Goal: Information Seeking & Learning: Learn about a topic

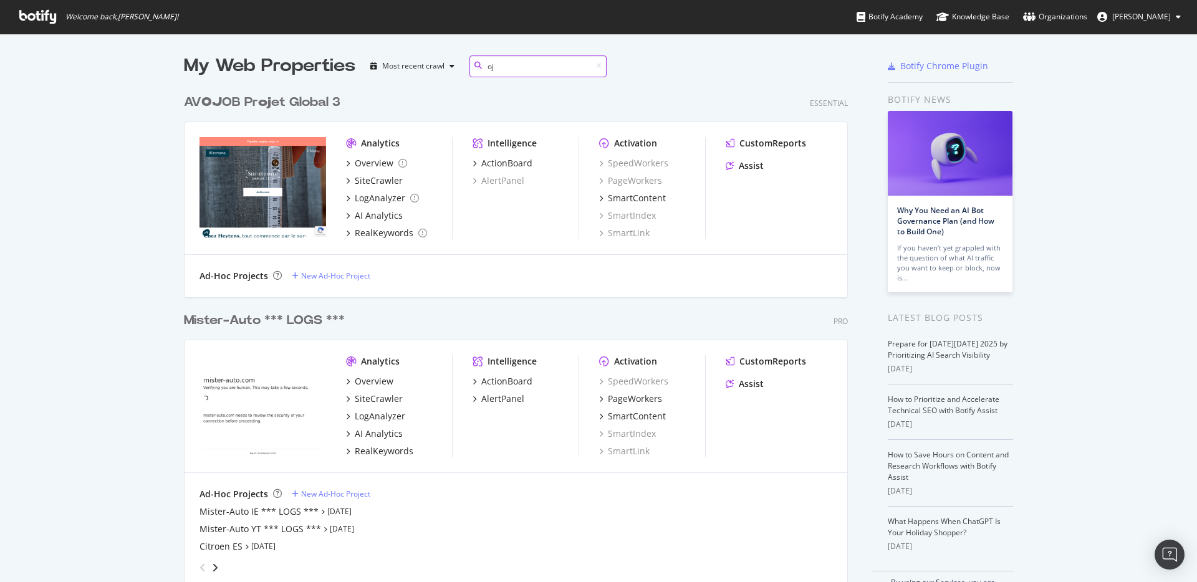
scroll to position [36, 0]
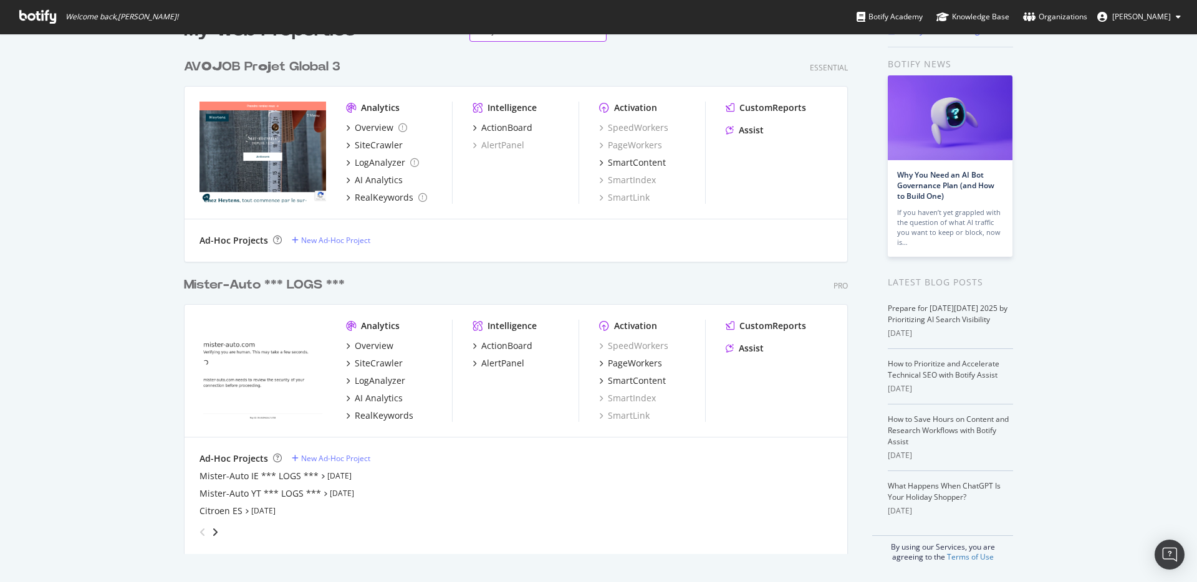
type input "oj"
click at [324, 58] on div "AV OJ OB Pr oj et Global 3" at bounding box center [262, 67] width 156 height 18
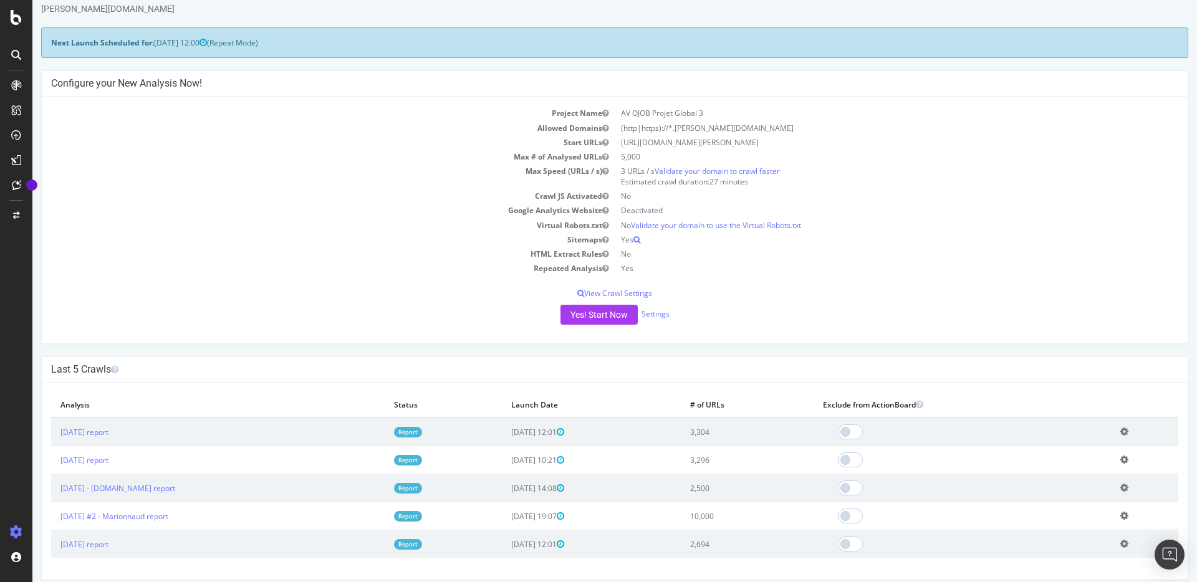
scroll to position [38, 0]
click at [103, 464] on td "2025 Oct. 3rd report" at bounding box center [218, 458] width 334 height 28
click at [100, 455] on link "2025 Oct. 3rd report" at bounding box center [84, 458] width 48 height 11
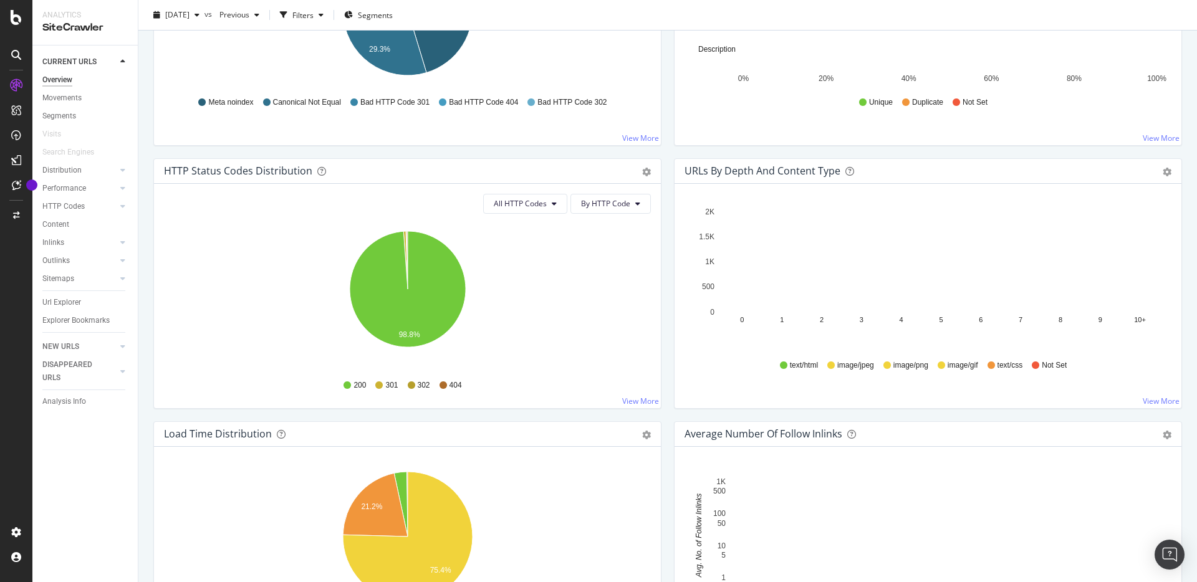
scroll to position [558, 0]
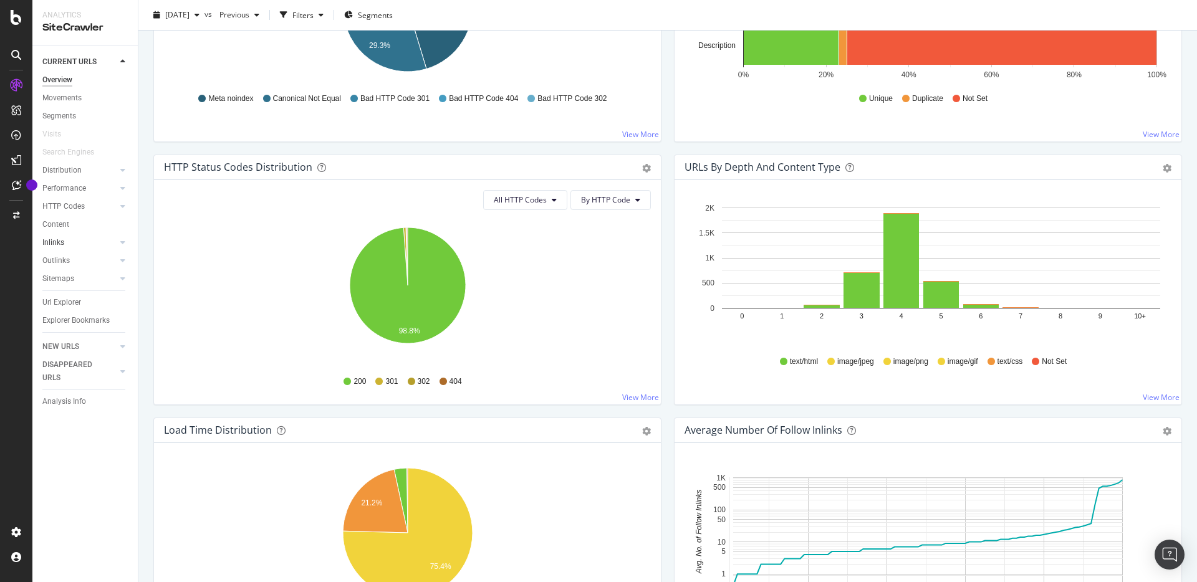
click at [90, 245] on link "Inlinks" at bounding box center [79, 242] width 74 height 13
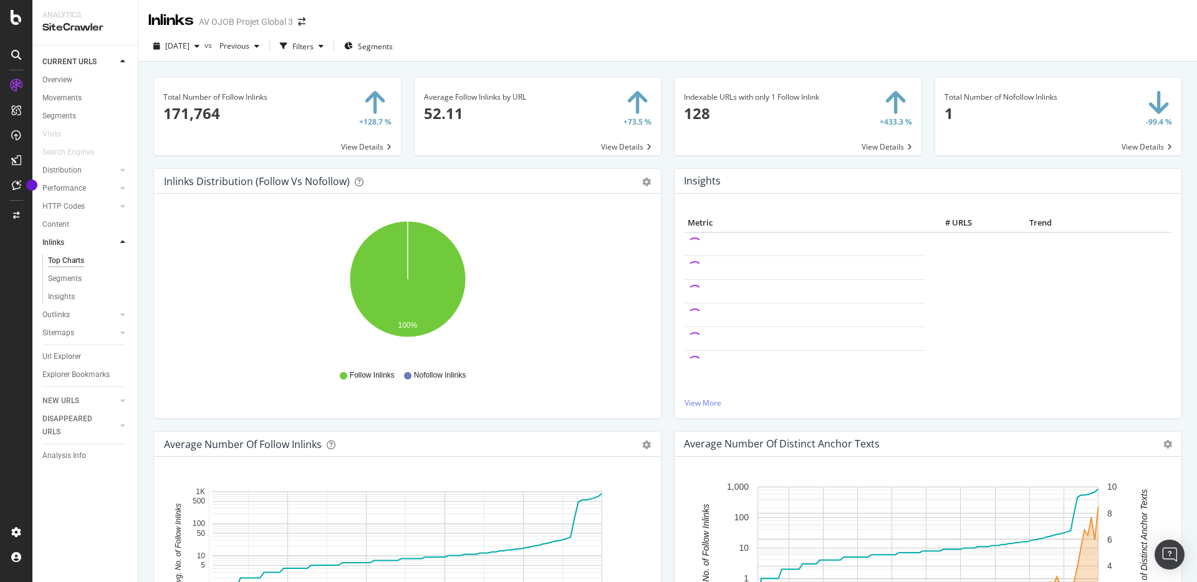
scroll to position [50, 0]
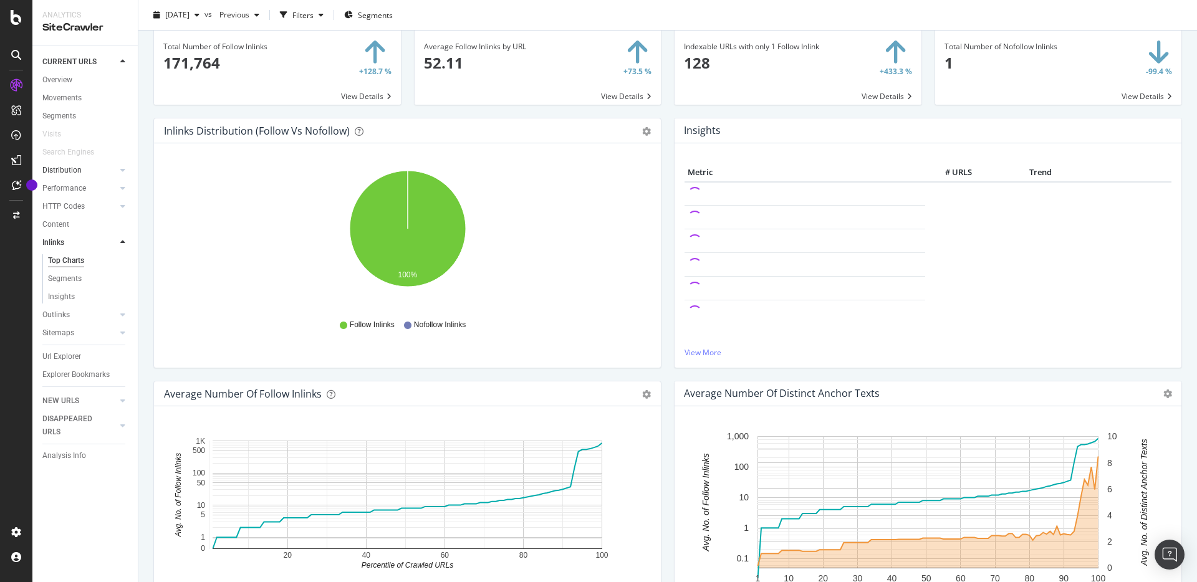
click at [90, 172] on link "Distribution" at bounding box center [79, 170] width 74 height 13
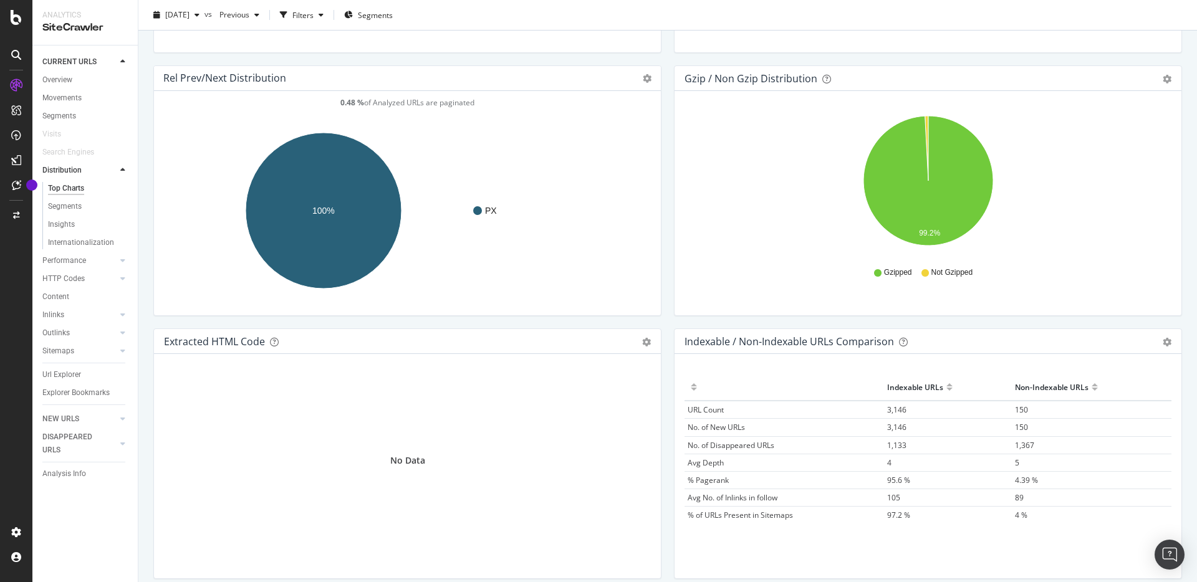
scroll to position [1734, 0]
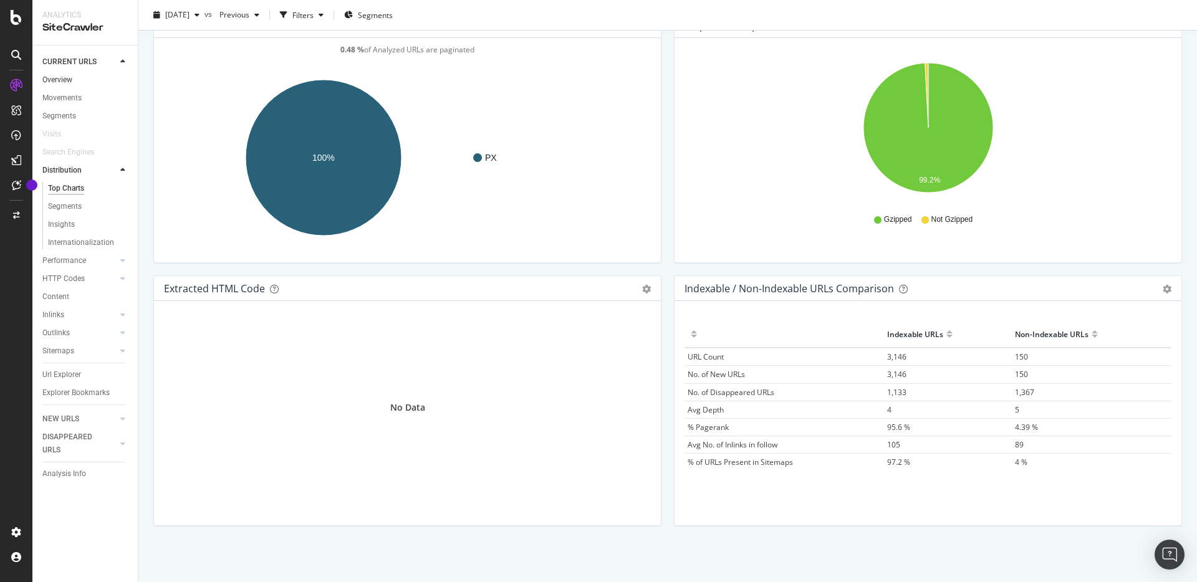
click at [74, 83] on link "Overview" at bounding box center [85, 80] width 87 height 13
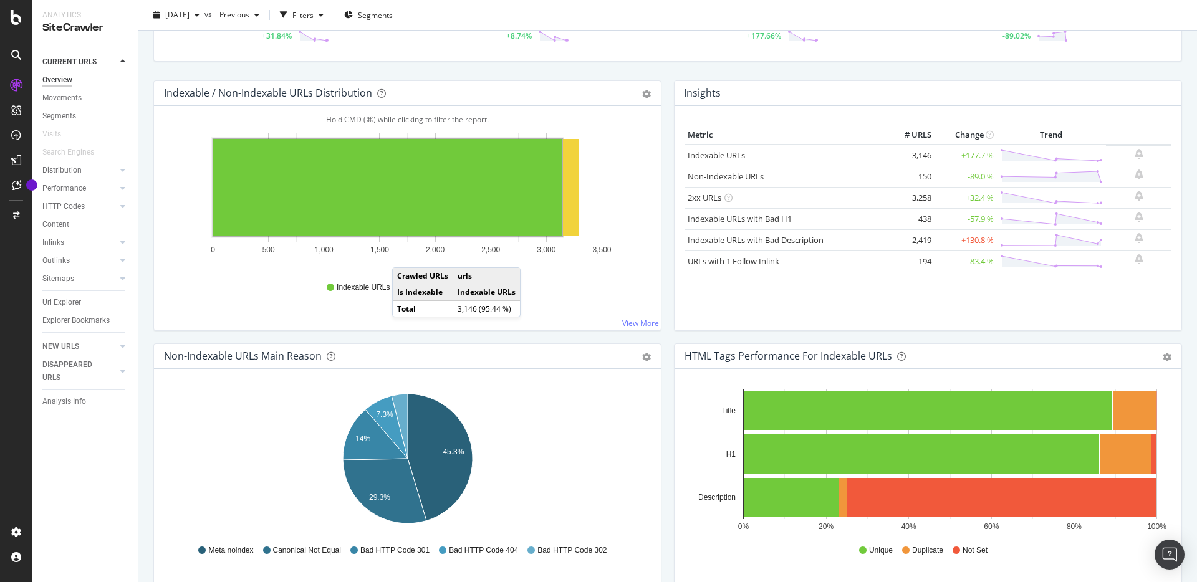
scroll to position [108, 0]
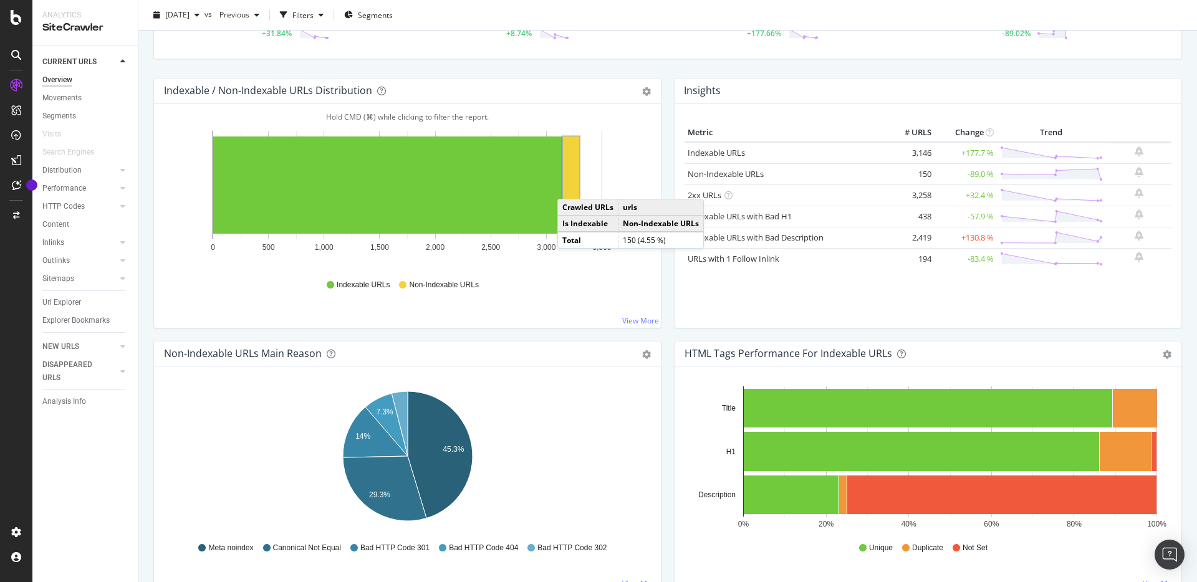
click at [570, 186] on rect "A chart." at bounding box center [571, 185] width 16 height 97
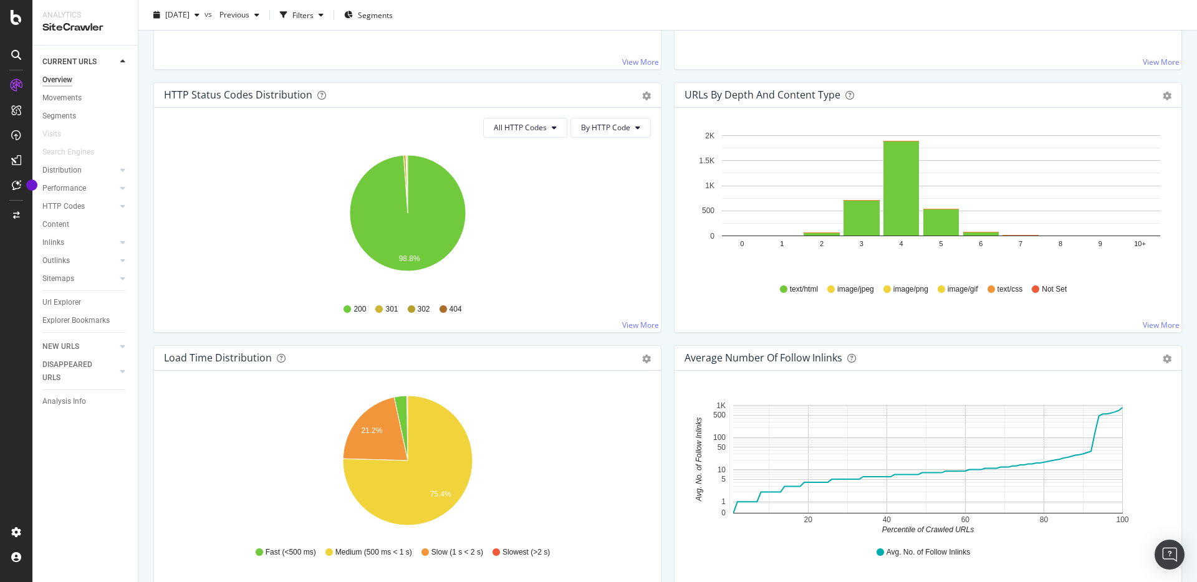
scroll to position [653, 0]
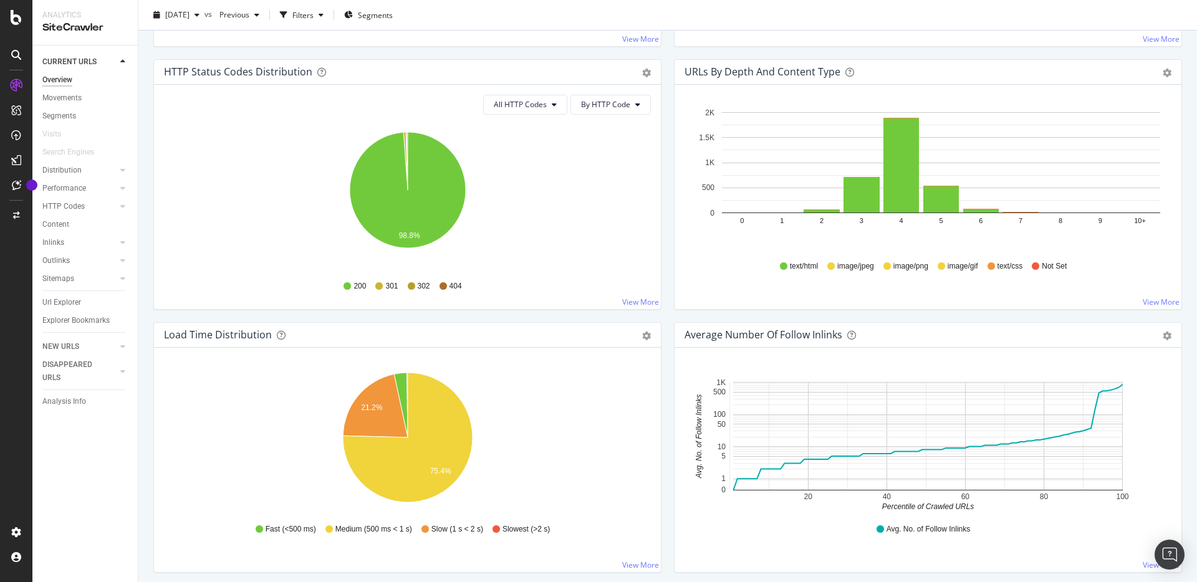
click at [691, 412] on icon "20 40 60 80 100 0 1 5 10 50 100 500 1K Percentile of Crawled URLs Avg. No. of F…" at bounding box center [927, 440] width 487 height 145
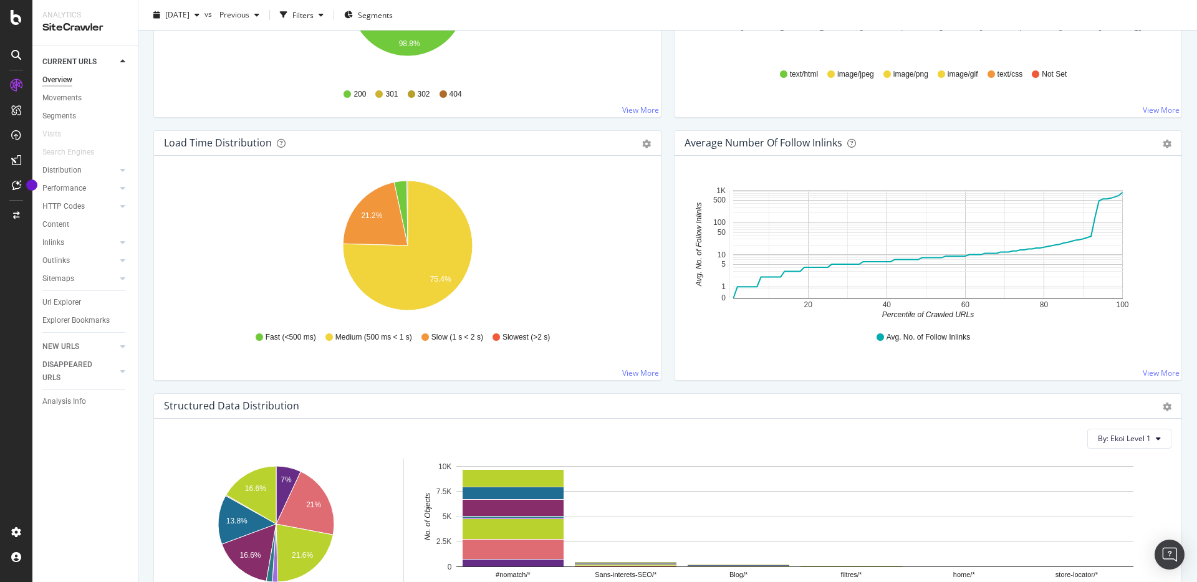
scroll to position [706, 0]
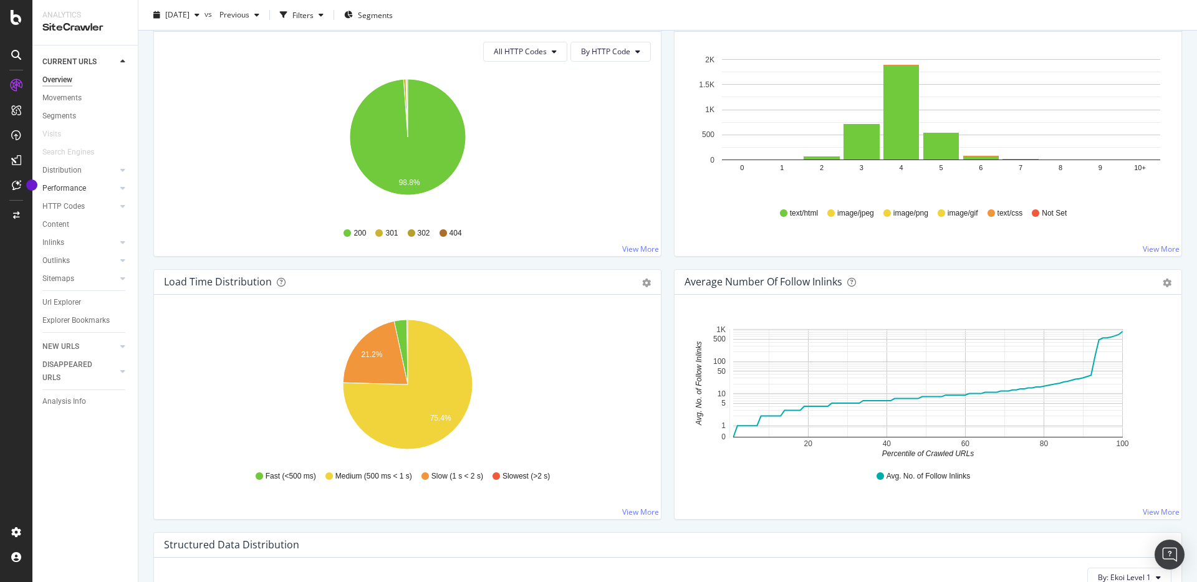
click at [111, 186] on div at bounding box center [110, 188] width 12 height 12
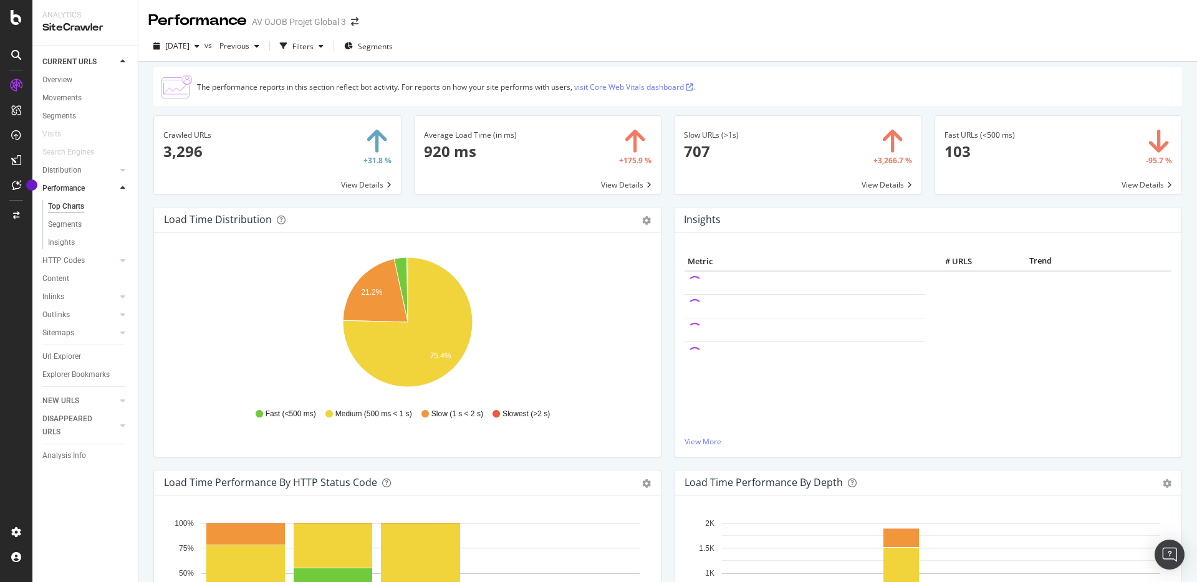
click at [92, 271] on div "Content" at bounding box center [89, 279] width 95 height 18
click at [97, 302] on link "Inlinks" at bounding box center [79, 296] width 74 height 13
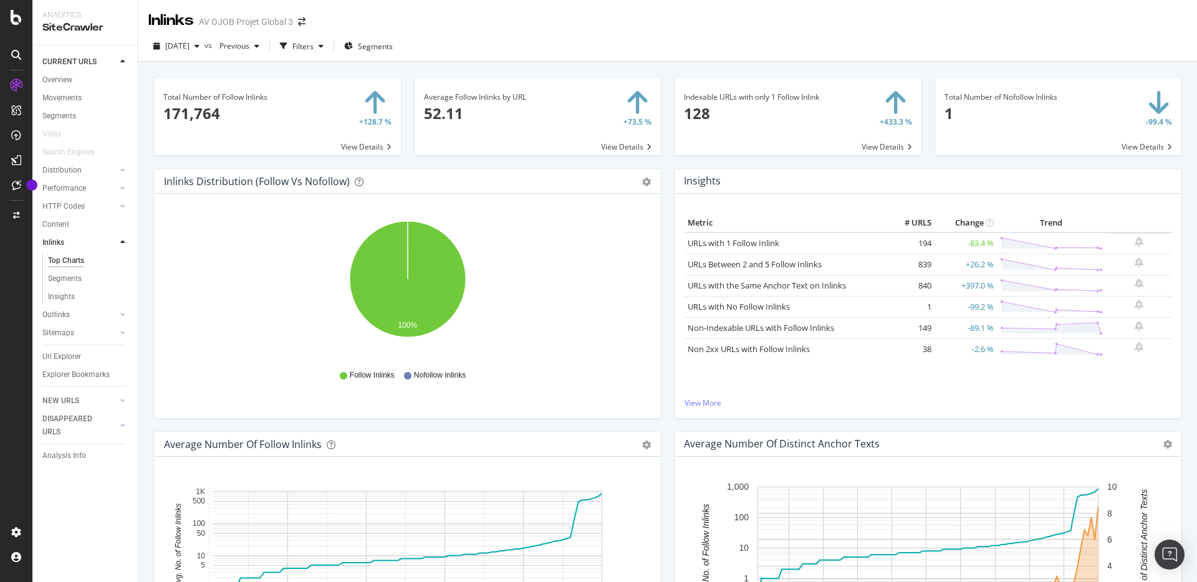
scroll to position [14, 0]
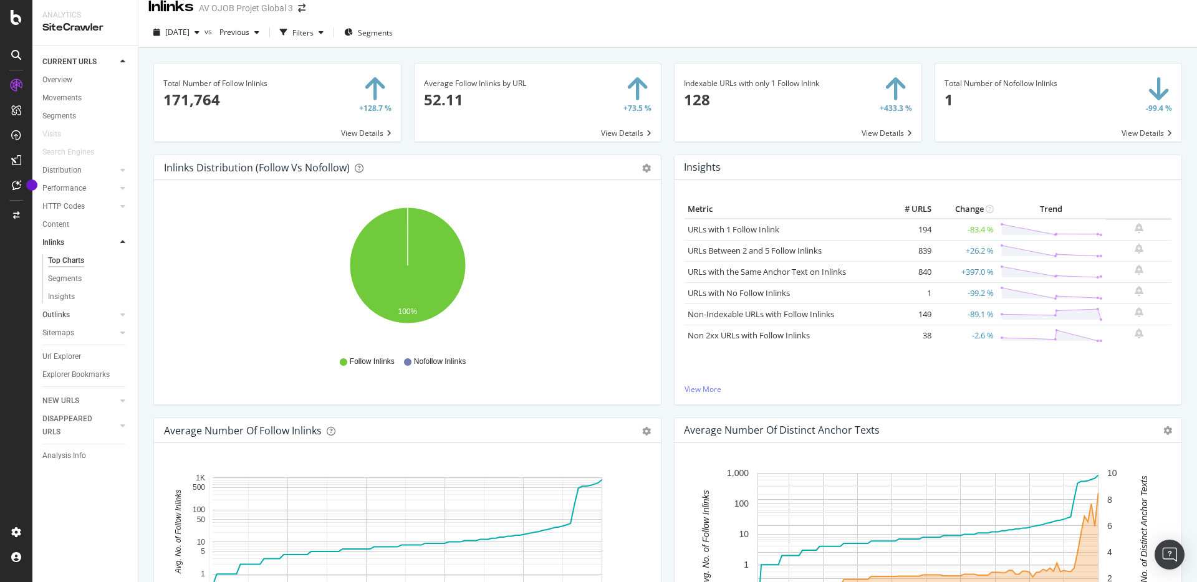
click at [113, 314] on div at bounding box center [110, 315] width 12 height 12
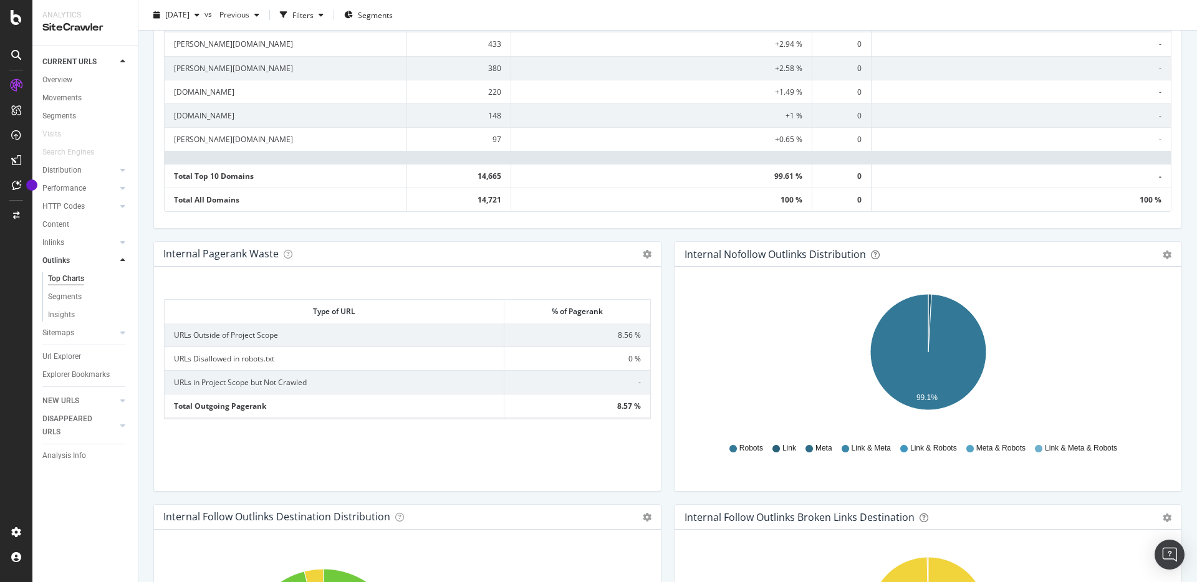
scroll to position [663, 0]
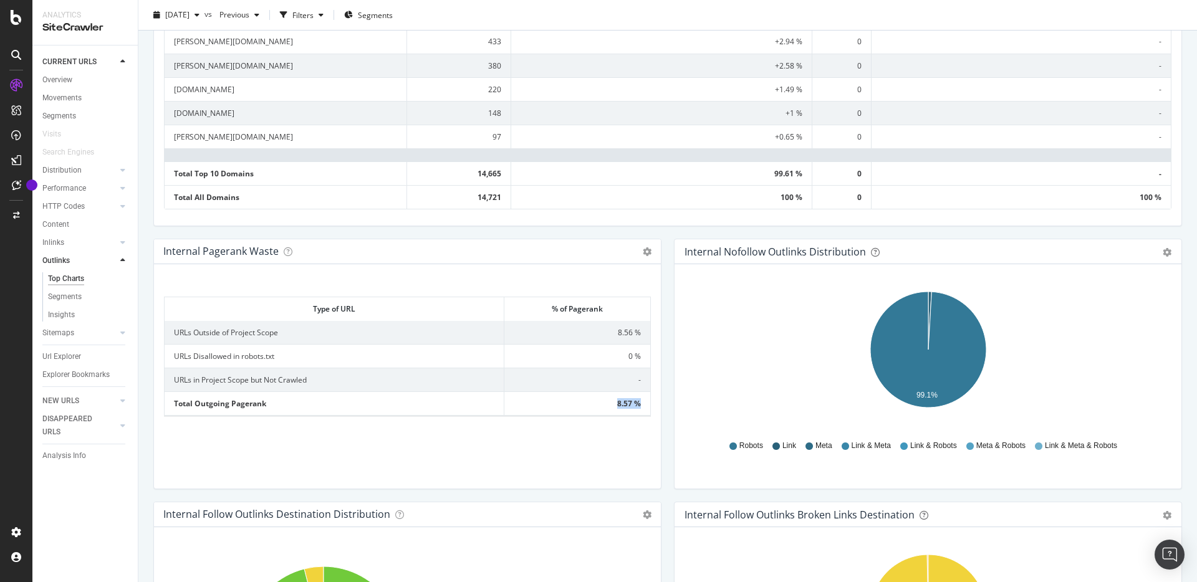
drag, startPoint x: 585, startPoint y: 408, endPoint x: 644, endPoint y: 400, distance: 59.2
click at [644, 400] on td "8.57 %" at bounding box center [577, 403] width 146 height 24
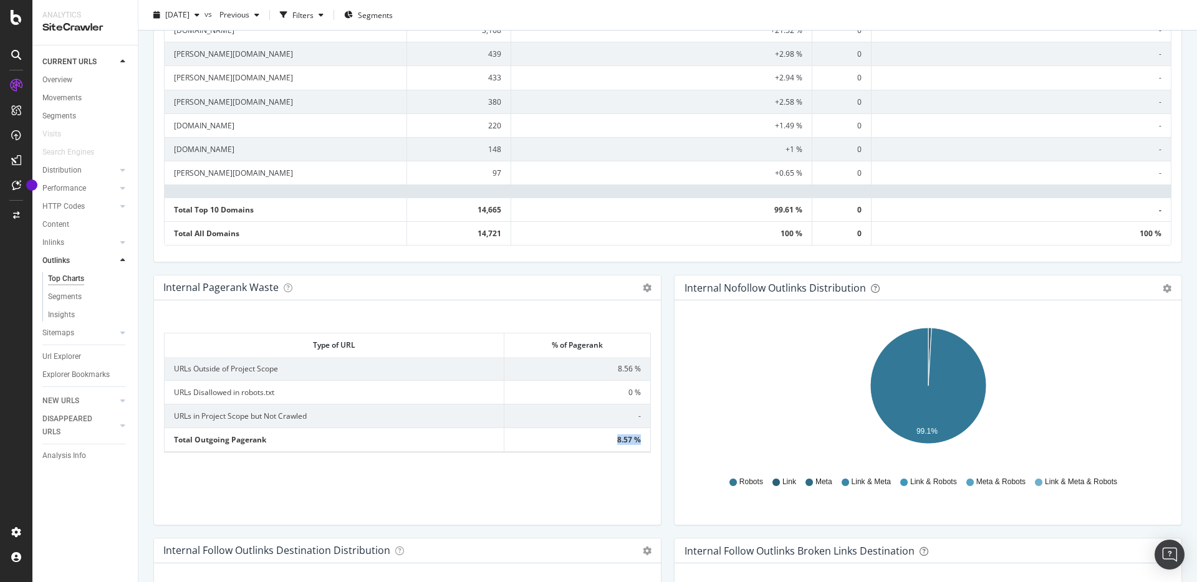
scroll to position [613, 0]
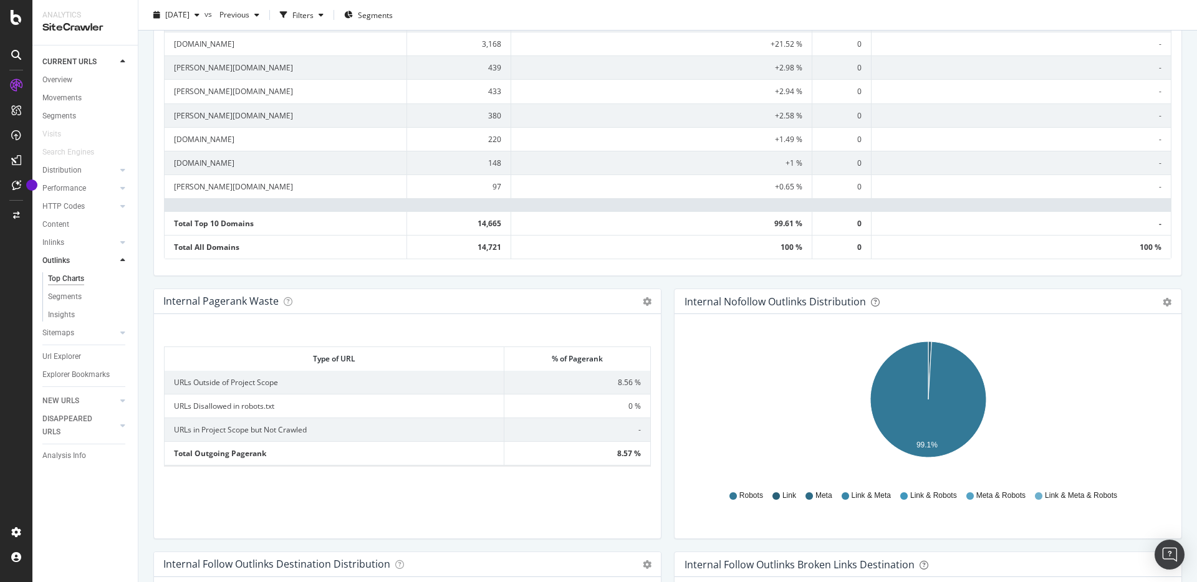
click at [626, 469] on div "Type of URL % of Pagerank Type of URL % of Pagerank URLs Outside of Project Sco…" at bounding box center [407, 431] width 487 height 194
drag, startPoint x: 669, startPoint y: 459, endPoint x: 723, endPoint y: 474, distance: 55.5
click at [727, 474] on div "Outlinks Distribution Pie Table Export as CSV Add to Custom Report Hold CMD (⌘)…" at bounding box center [667, 185] width 1041 height 1260
click at [588, 530] on div "Type of URL % of Pagerank Type of URL % of Pagerank URLs Outside of Project Sco…" at bounding box center [407, 426] width 507 height 224
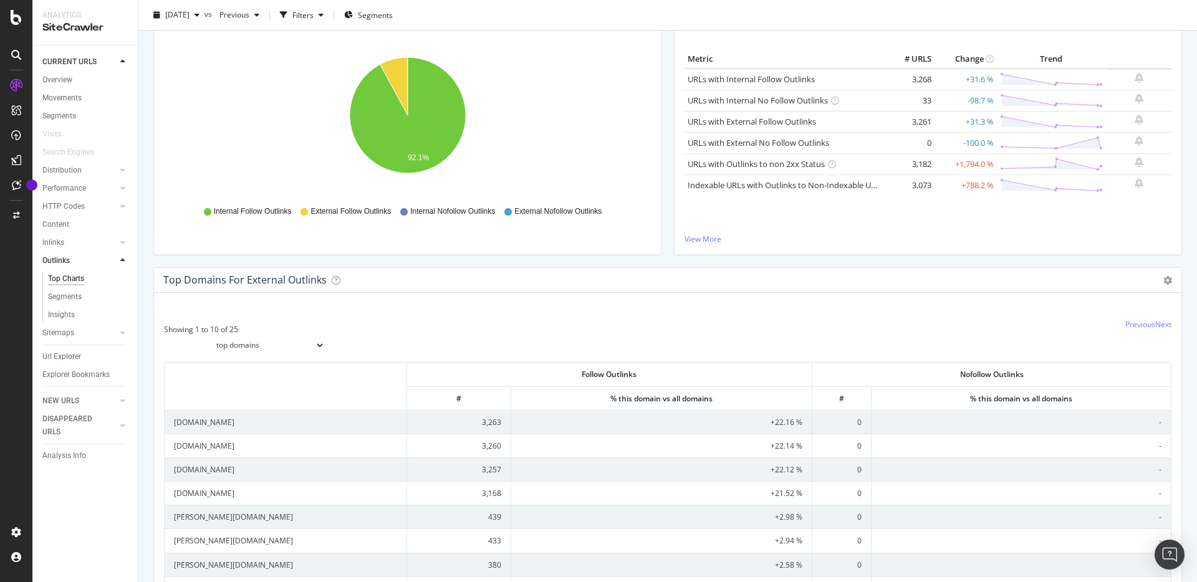
scroll to position [448, 0]
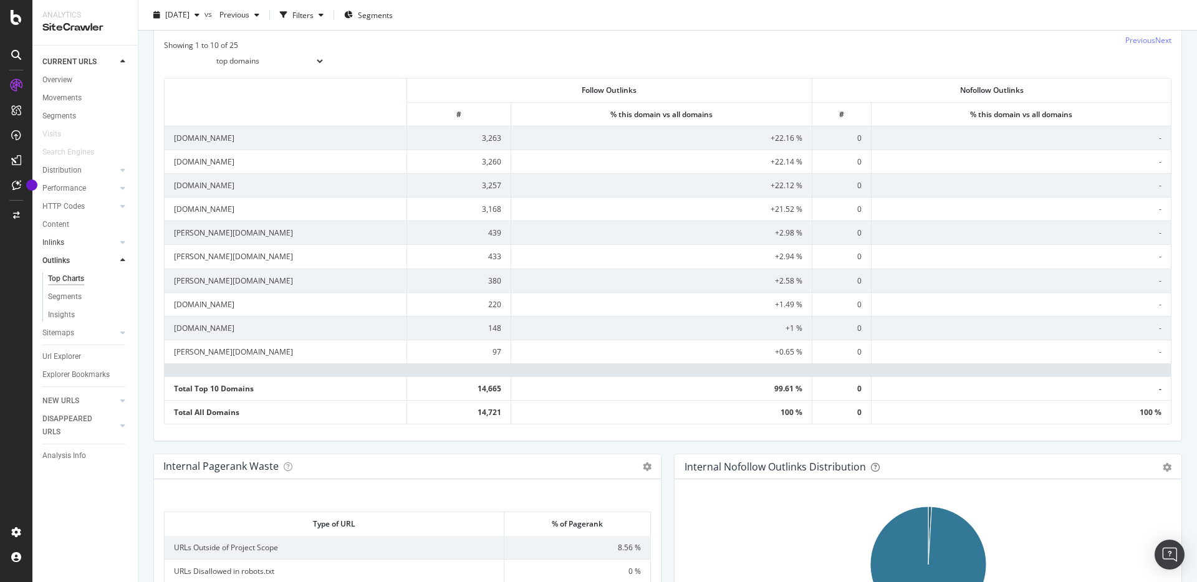
click at [82, 242] on link "Inlinks" at bounding box center [79, 242] width 74 height 13
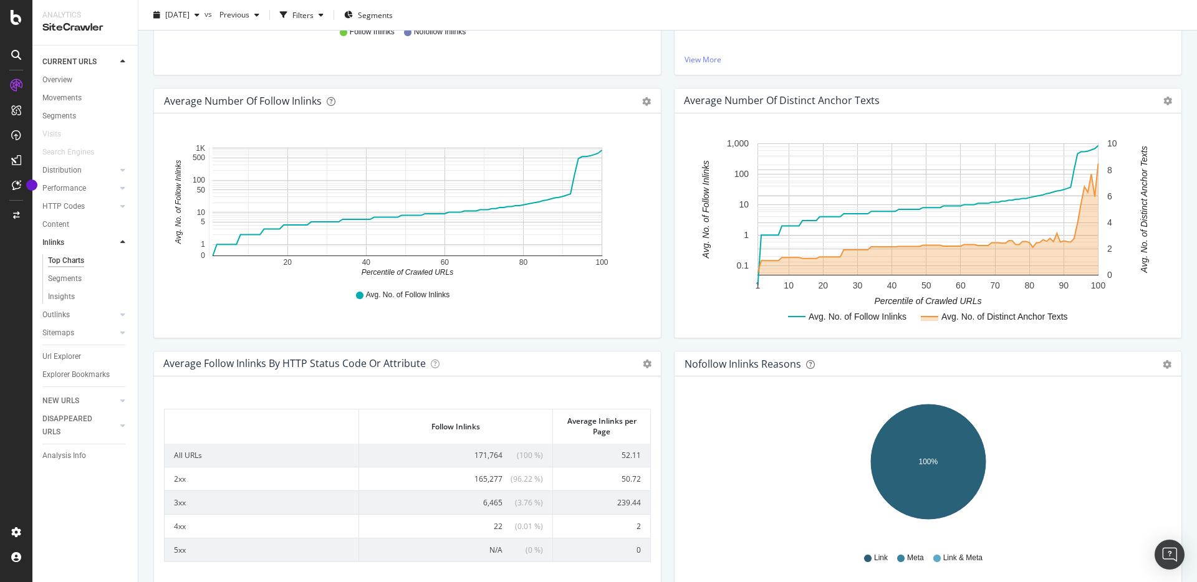
scroll to position [329, 0]
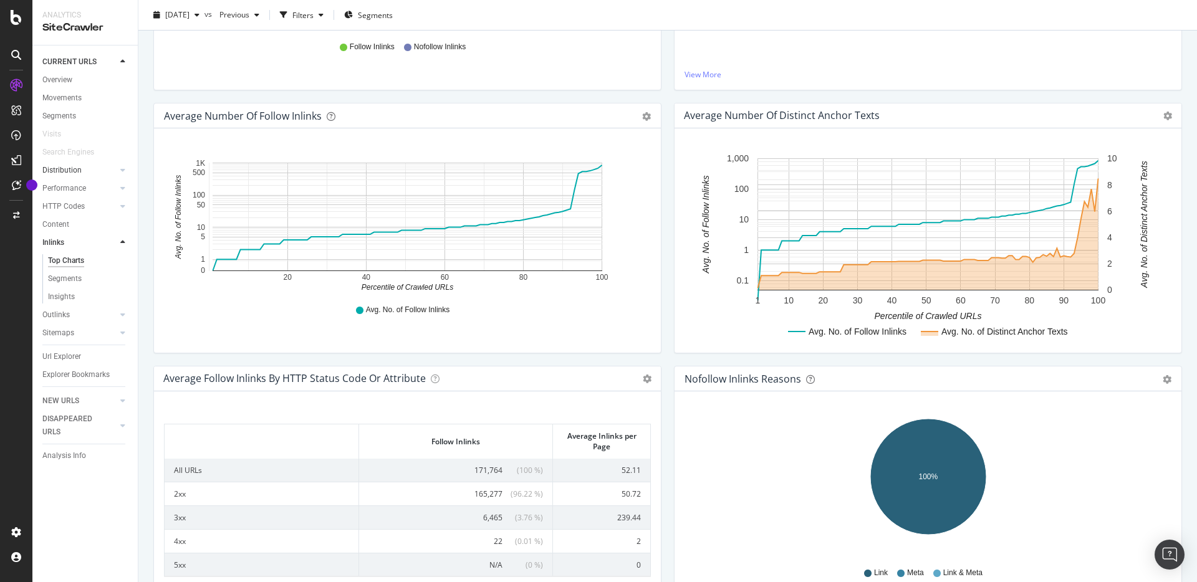
click at [99, 169] on link "Distribution" at bounding box center [79, 170] width 74 height 13
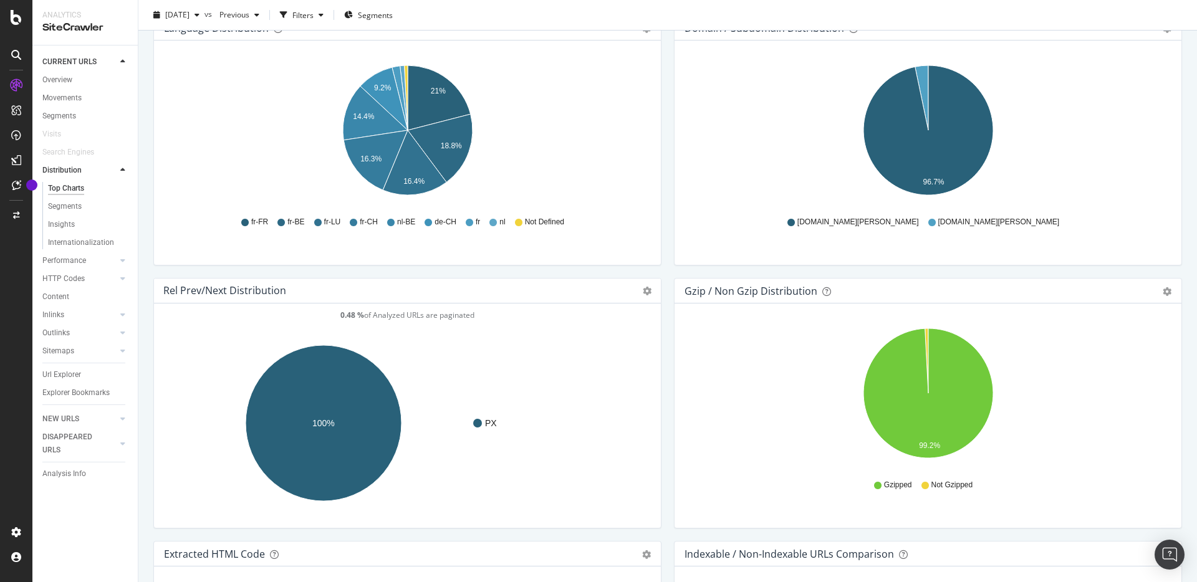
scroll to position [1504, 0]
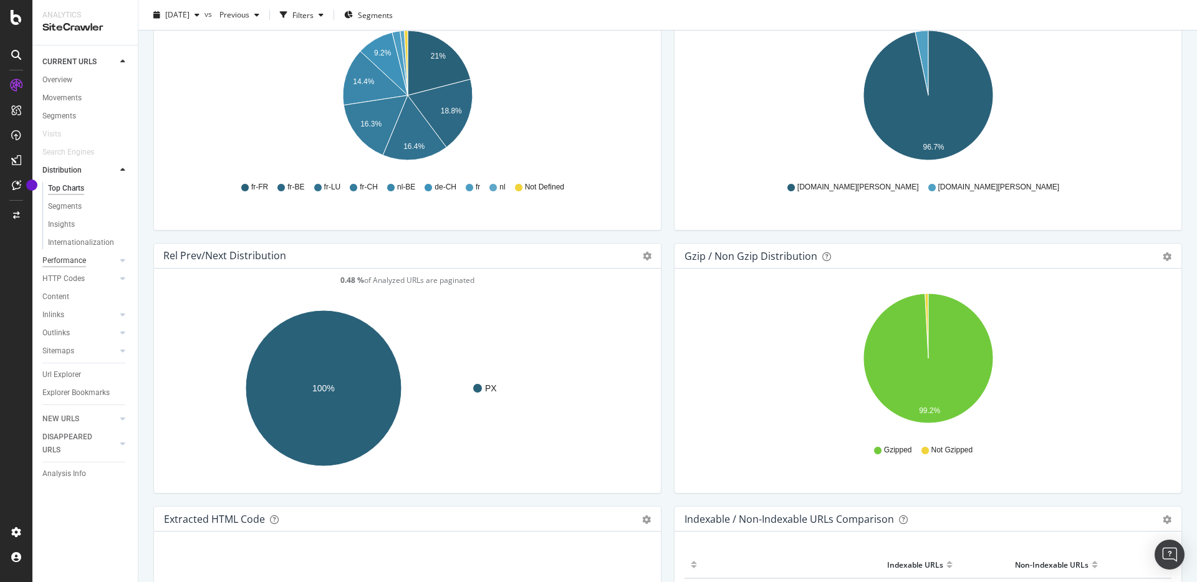
click at [75, 254] on div "Performance" at bounding box center [64, 260] width 44 height 13
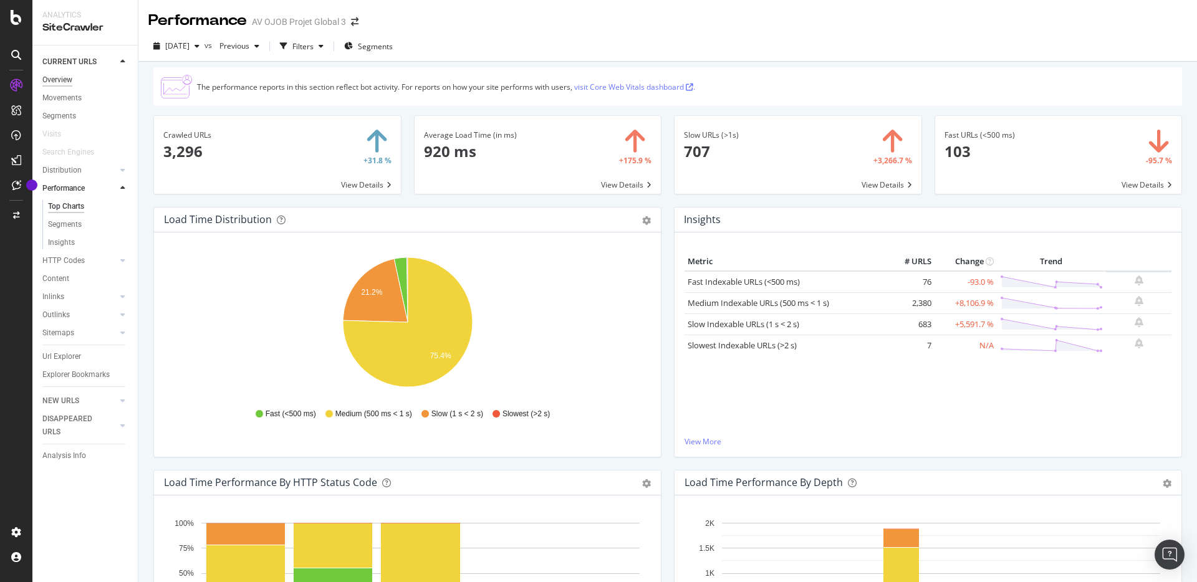
click at [70, 85] on div "Overview" at bounding box center [57, 80] width 30 height 13
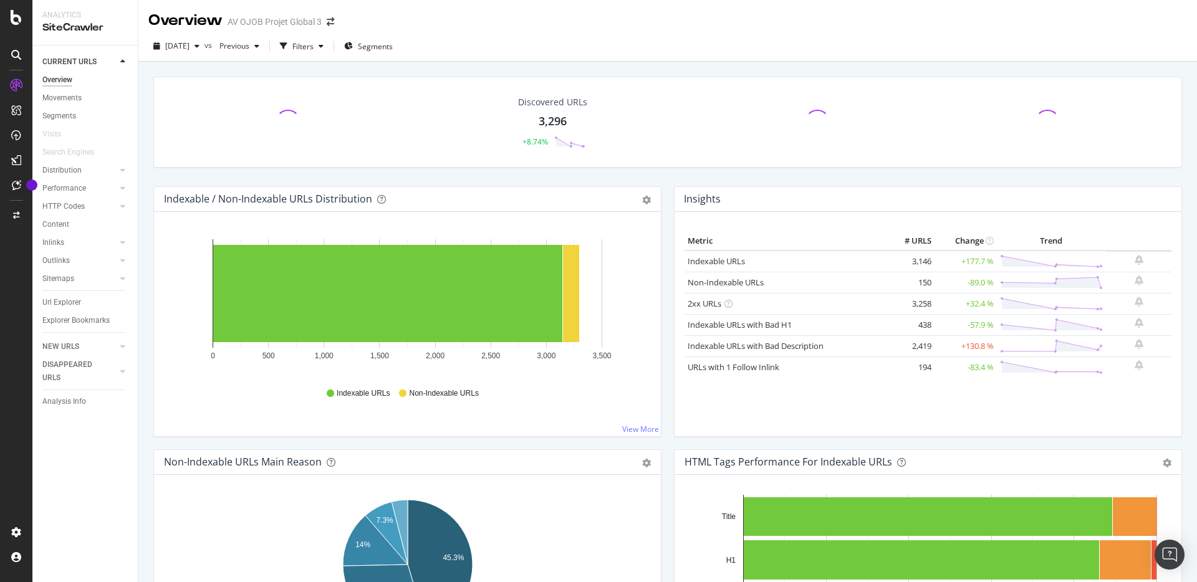
click at [67, 108] on div "Segments" at bounding box center [89, 116] width 95 height 18
click at [64, 112] on div "Segments" at bounding box center [59, 116] width 34 height 13
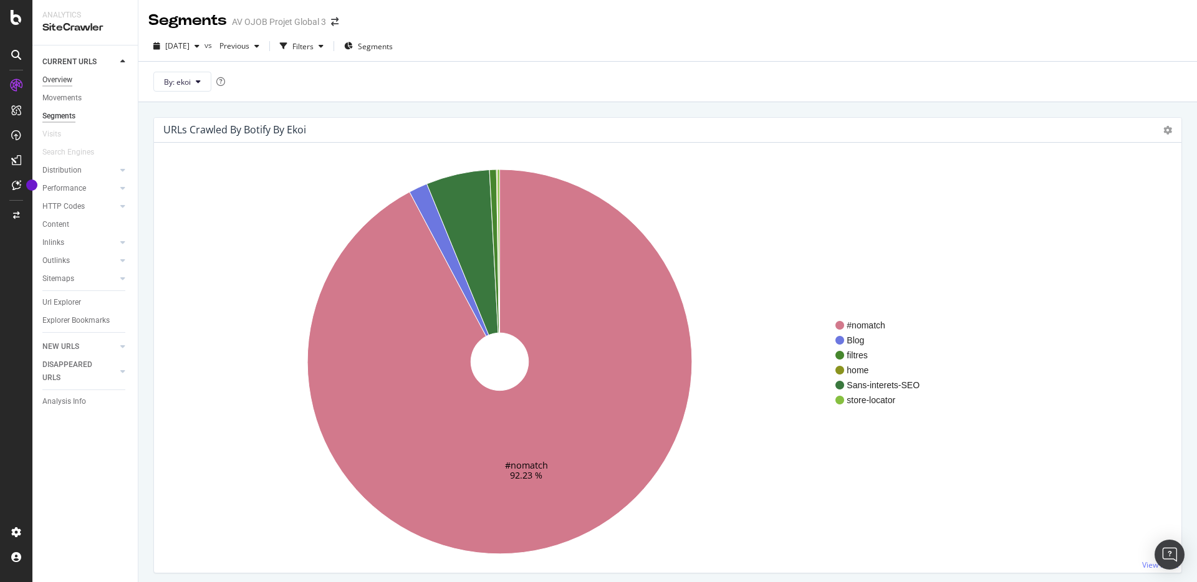
click at [66, 80] on div "Overview" at bounding box center [57, 80] width 30 height 13
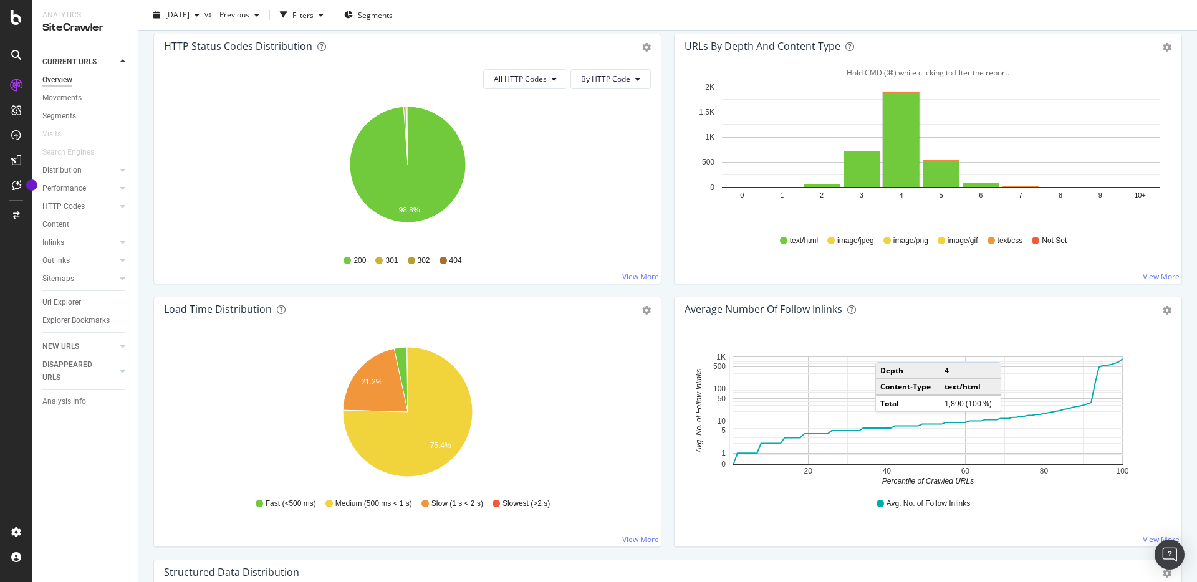
scroll to position [934, 0]
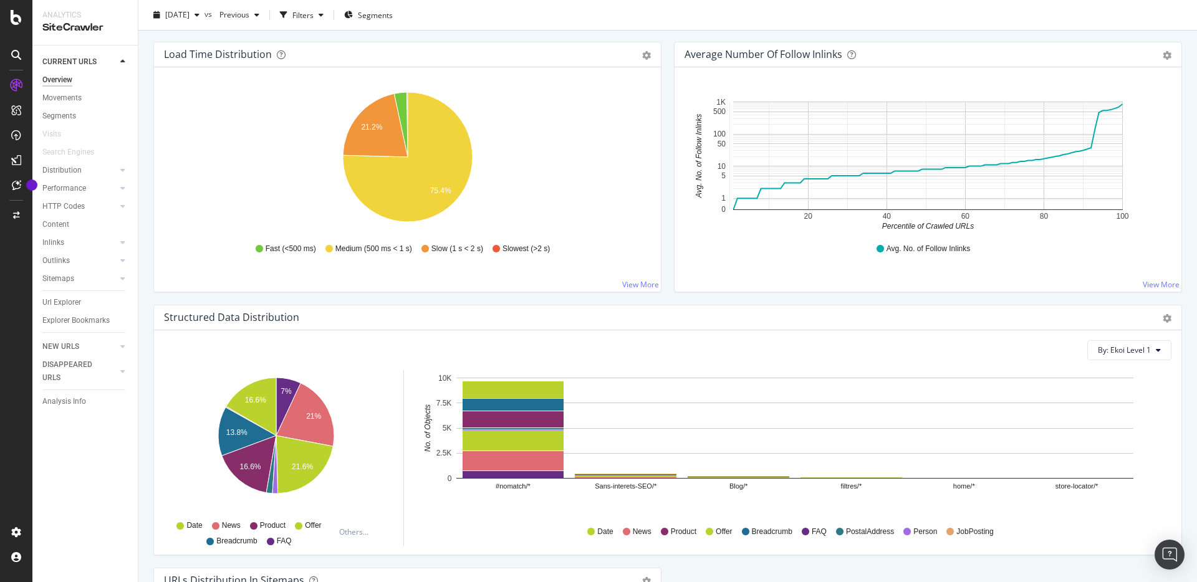
click at [1130, 178] on icon "20 40 60 80 100 0 1 5 10 50 100 500 1K Percentile of Crawled URLs Avg. No. of F…" at bounding box center [927, 159] width 487 height 145
click at [1103, 168] on rect "A chart." at bounding box center [928, 156] width 390 height 108
click at [793, 196] on rect "A chart." at bounding box center [928, 156] width 390 height 108
click at [733, 216] on icon "20 40 60 80 100 0 1 5 10 50 100 500 1K Percentile of Crawled URLs Avg. No. of F…" at bounding box center [927, 159] width 487 height 145
click at [703, 327] on div "Structured Data Distribution Pie Chart (by Percentage) Table Export as CSV" at bounding box center [667, 317] width 1027 height 25
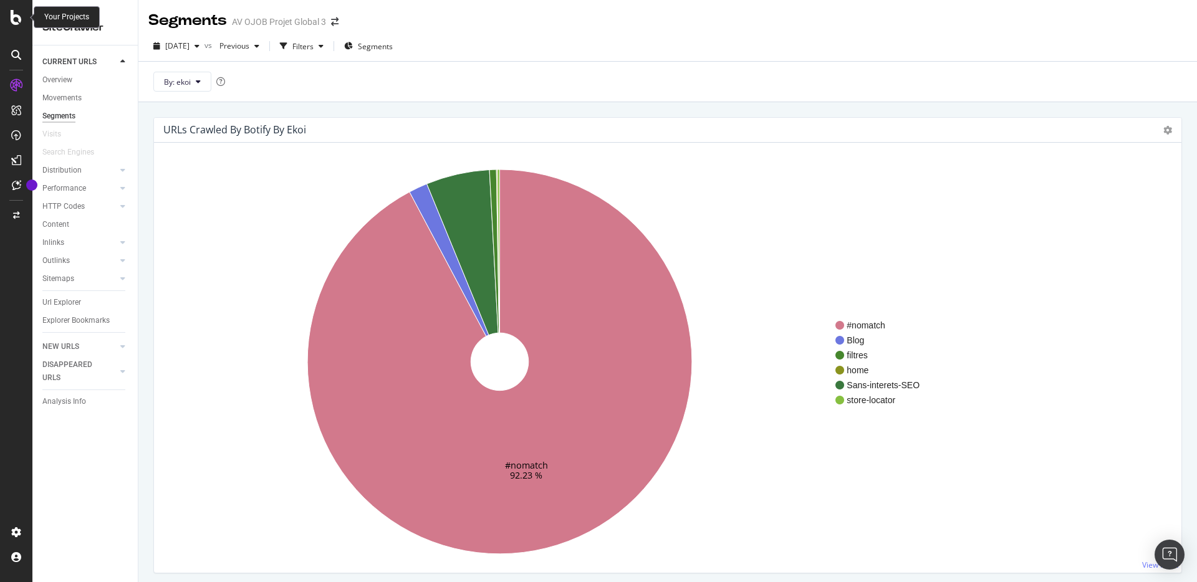
click at [14, 24] on icon at bounding box center [16, 17] width 11 height 15
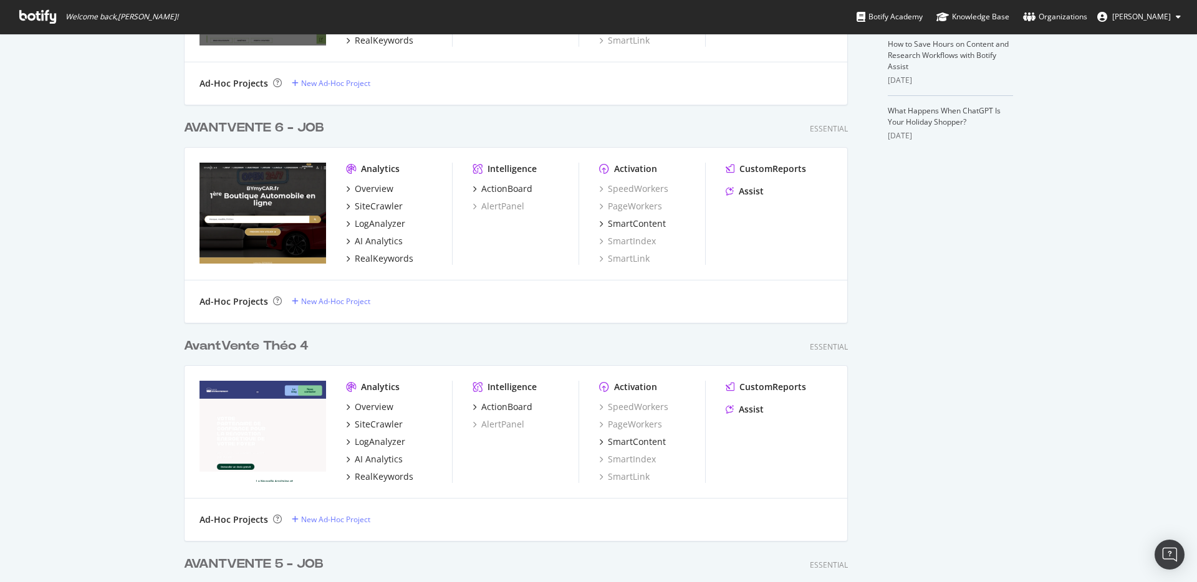
scroll to position [418, 0]
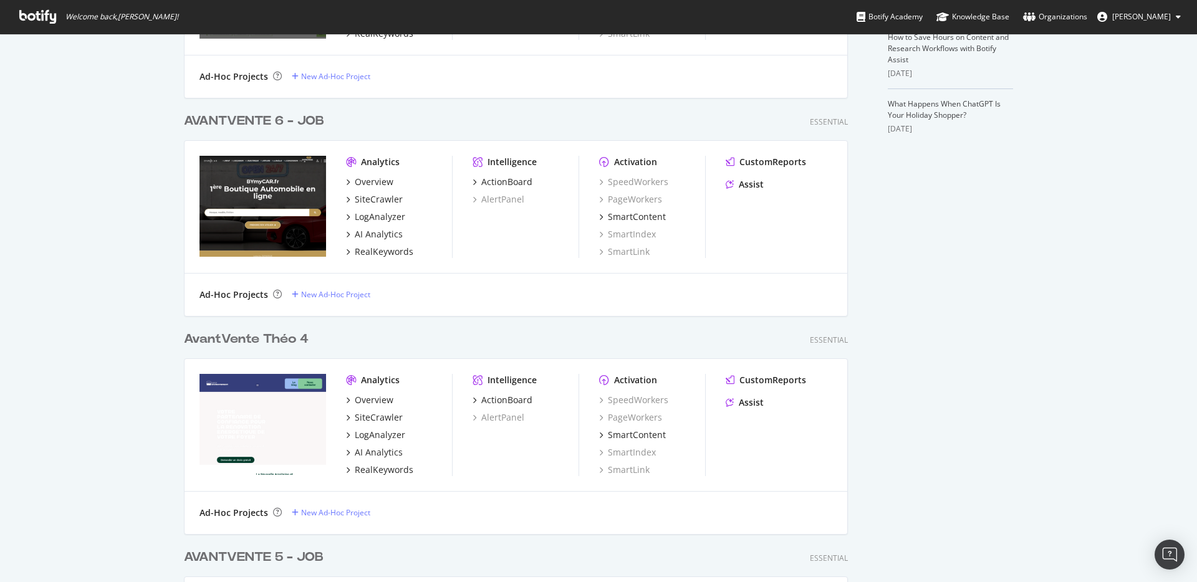
type input "avant"
click at [298, 338] on div "Avant Vente Théo 4" at bounding box center [246, 339] width 125 height 18
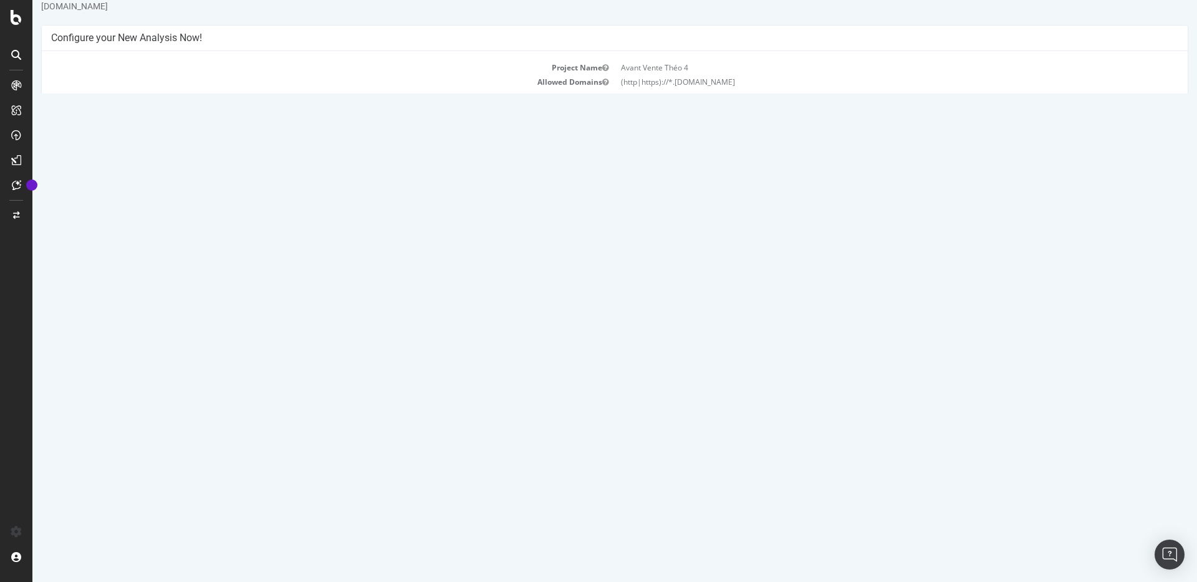
scroll to position [47, 0]
click at [135, 377] on link "[DATE] - Esalink report" at bounding box center [99, 377] width 79 height 11
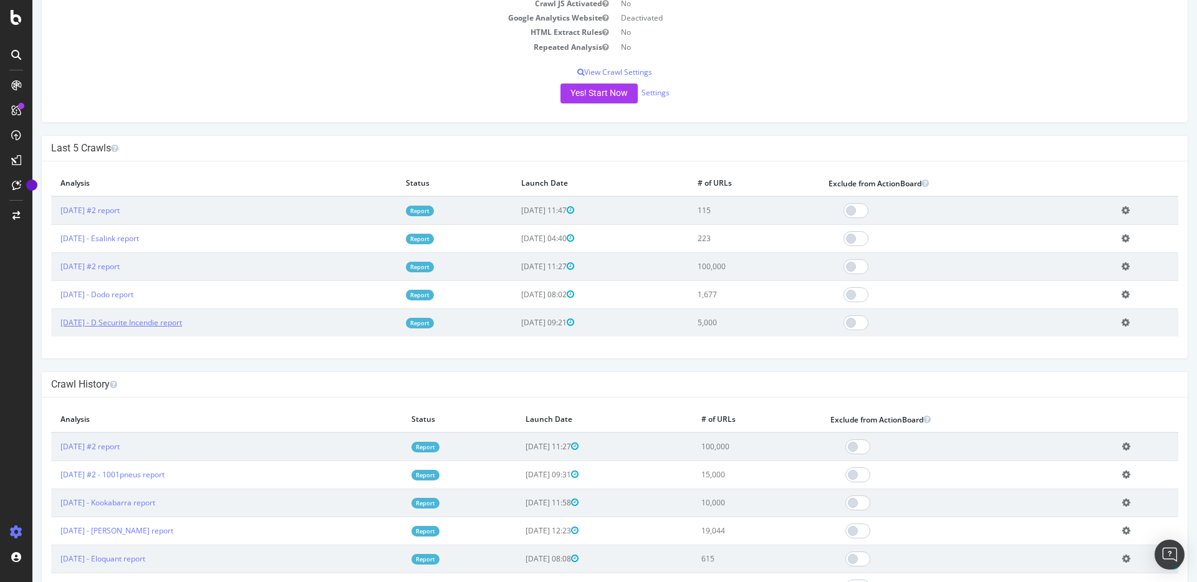
scroll to position [191, 0]
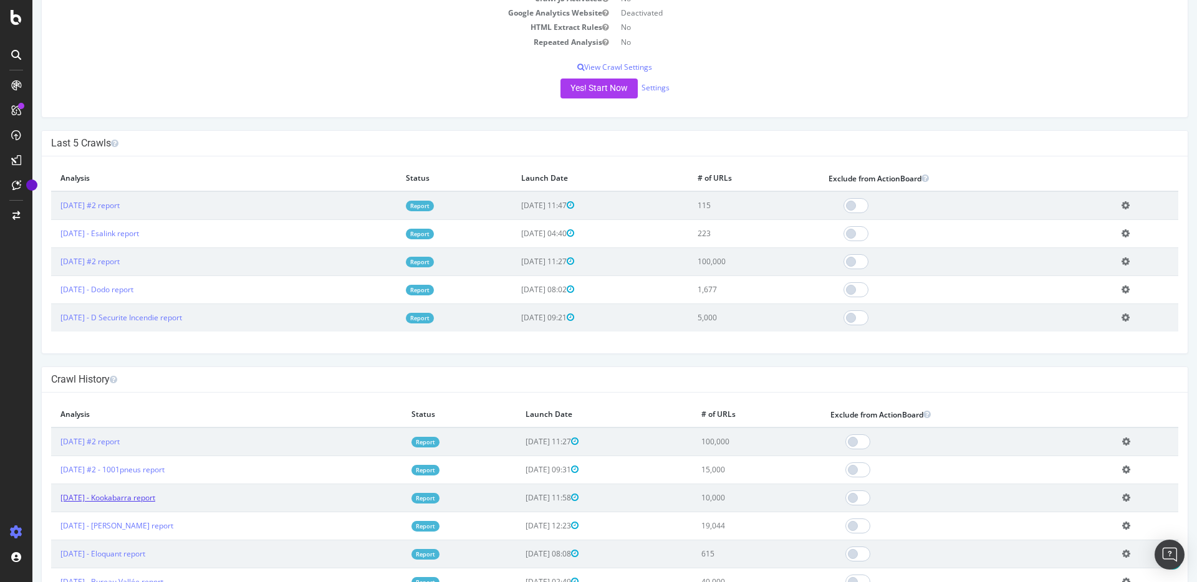
click at [147, 496] on link "2025 Jul. 10th - Kookabarra report" at bounding box center [107, 497] width 95 height 11
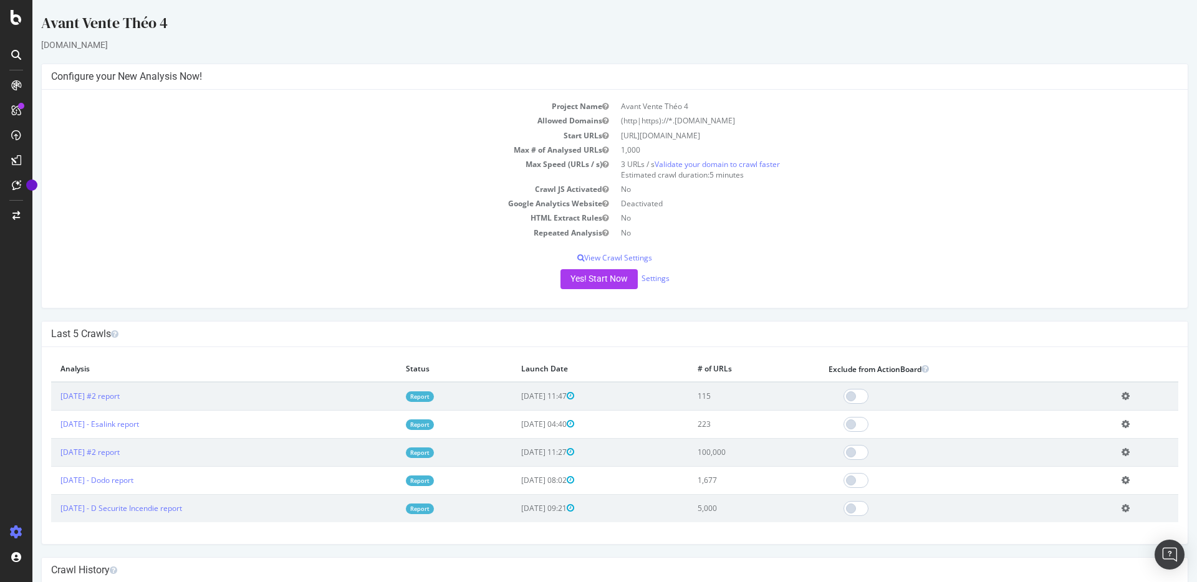
click at [133, 486] on td "[DATE] - Dodo report" at bounding box center [223, 480] width 345 height 28
click at [133, 484] on link "[DATE] - Dodo report" at bounding box center [96, 480] width 73 height 11
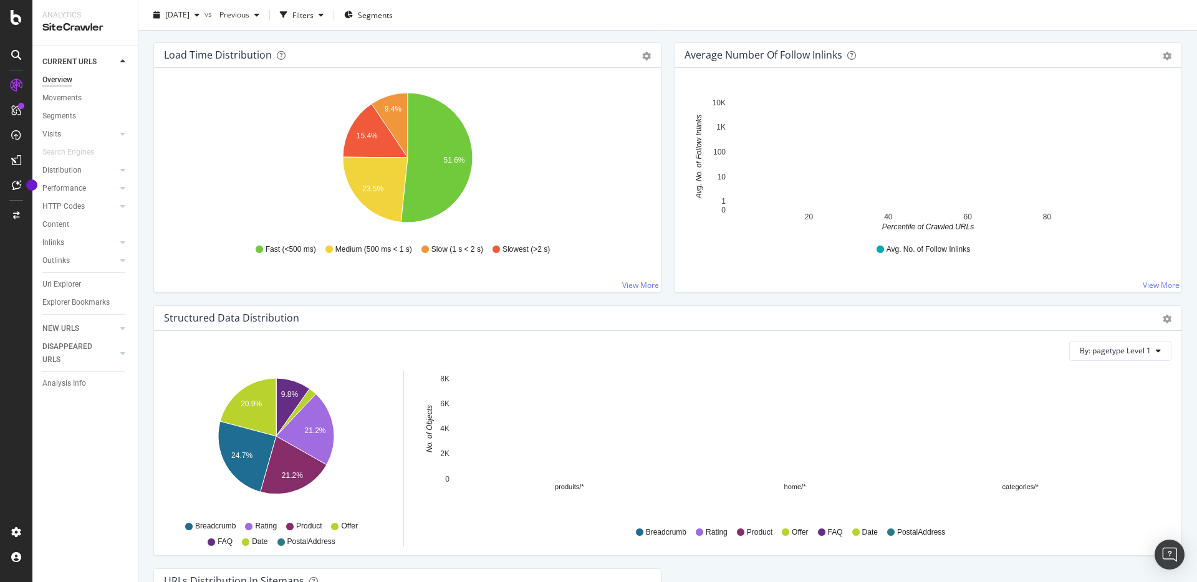
scroll to position [911, 0]
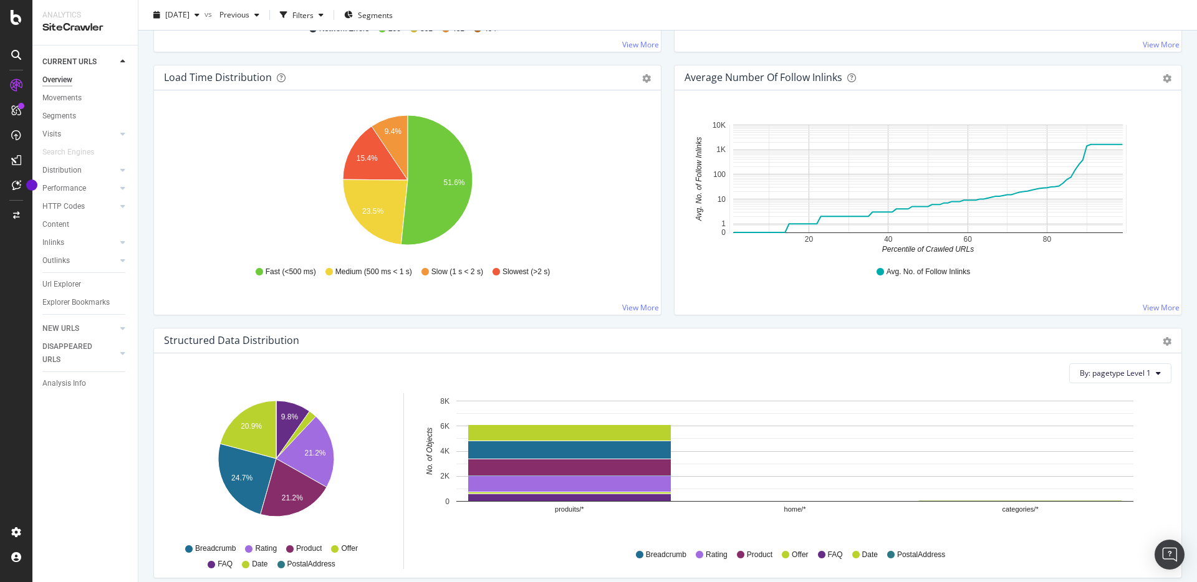
click at [826, 277] on div "Avg. No. of Follow Inlinks" at bounding box center [928, 272] width 474 height 28
click at [779, 221] on rect "A chart." at bounding box center [928, 179] width 390 height 108
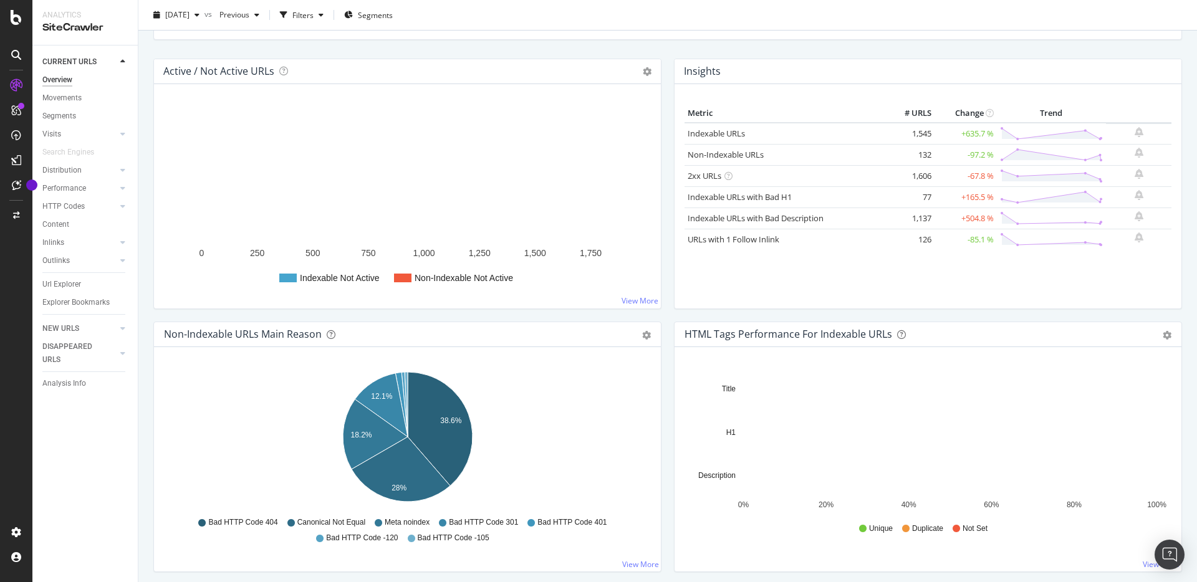
scroll to position [85, 0]
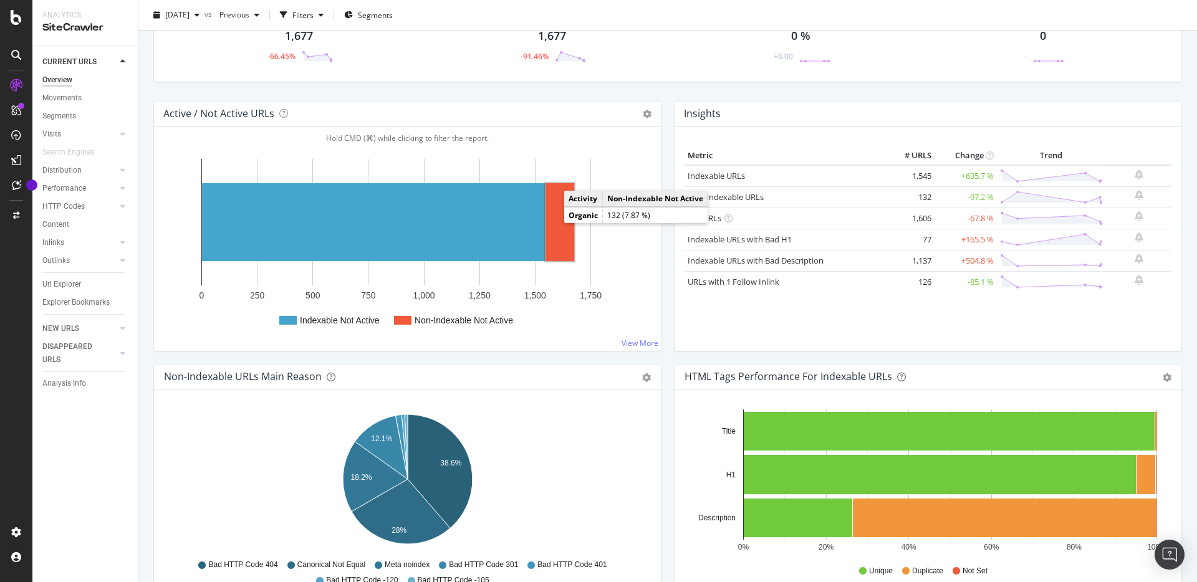
click at [558, 222] on rect "A chart." at bounding box center [559, 222] width 29 height 78
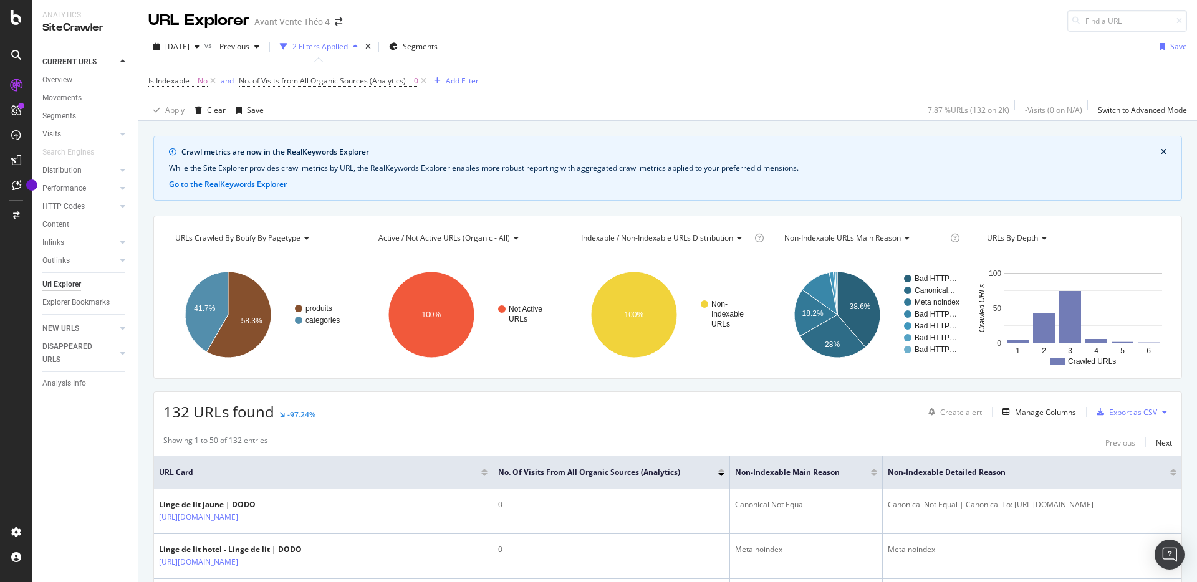
click at [348, 44] on div "2 Filters Applied" at bounding box center [319, 46] width 55 height 11
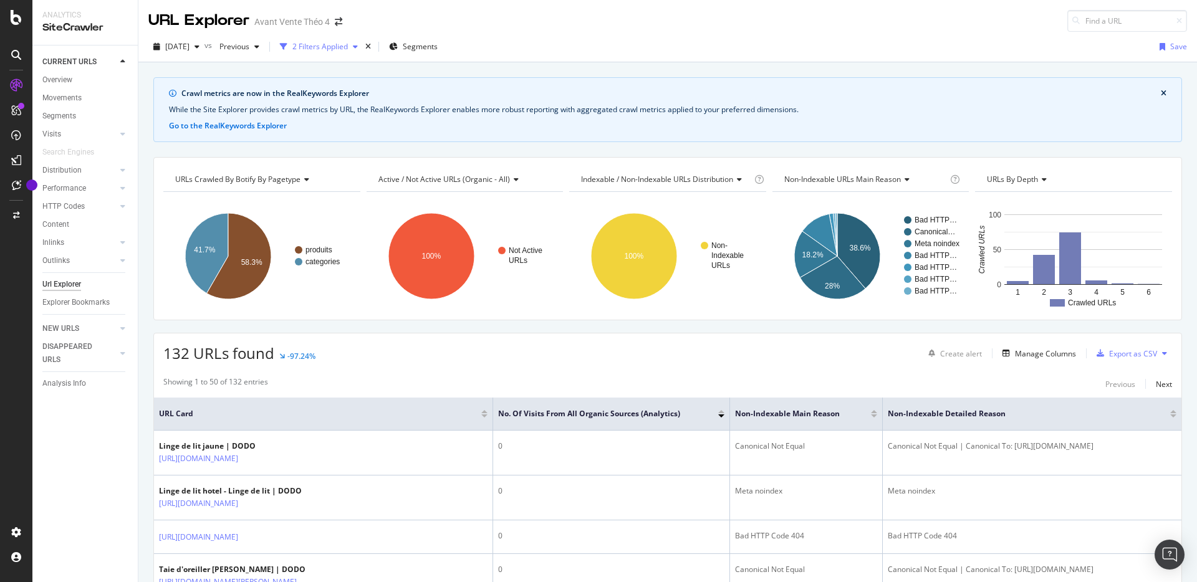
click at [348, 44] on div "2 Filters Applied" at bounding box center [319, 46] width 55 height 11
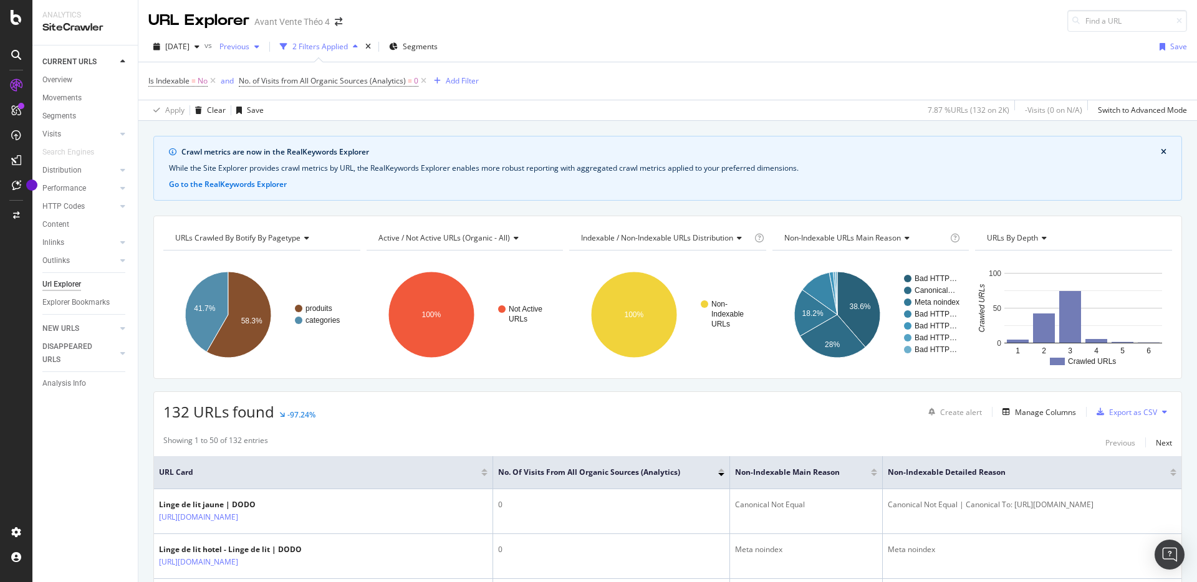
click at [264, 52] on div "Previous" at bounding box center [239, 46] width 50 height 19
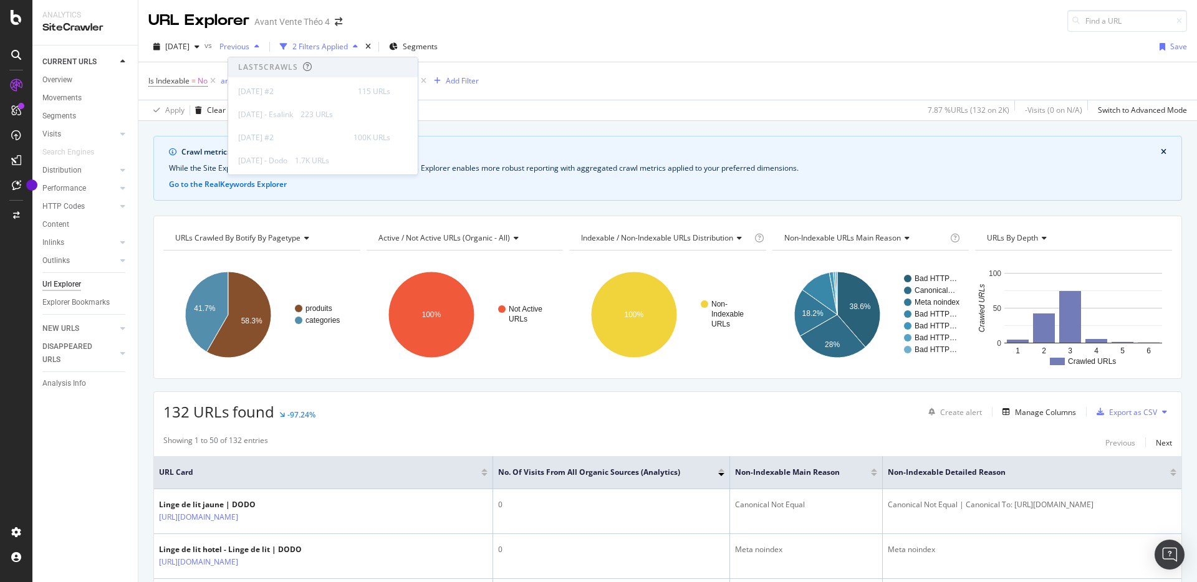
click at [264, 52] on div "Previous" at bounding box center [239, 46] width 50 height 19
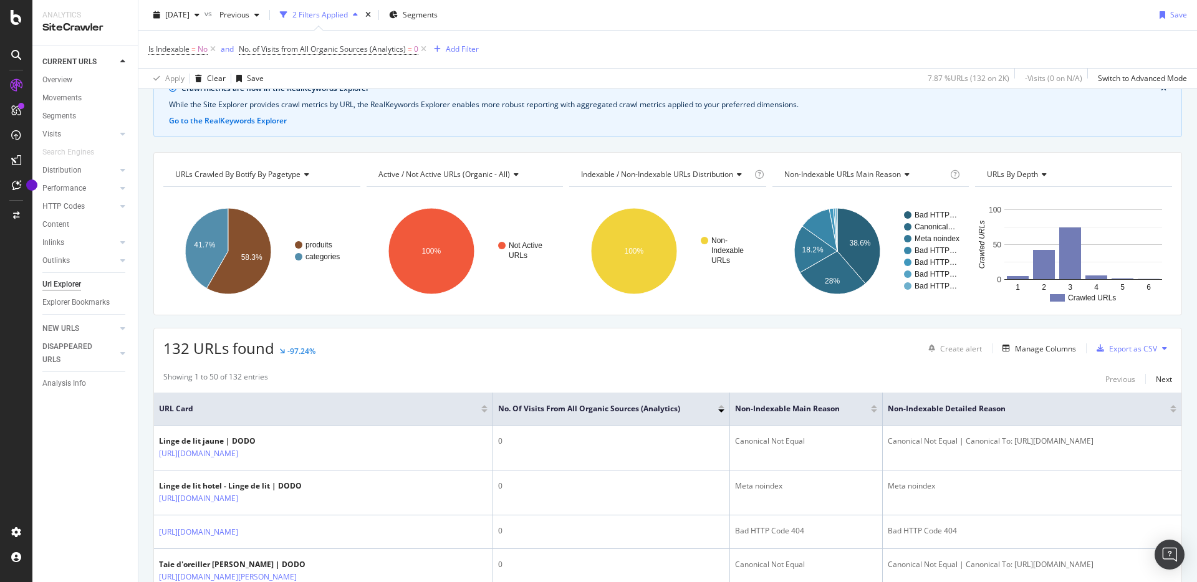
scroll to position [82, 0]
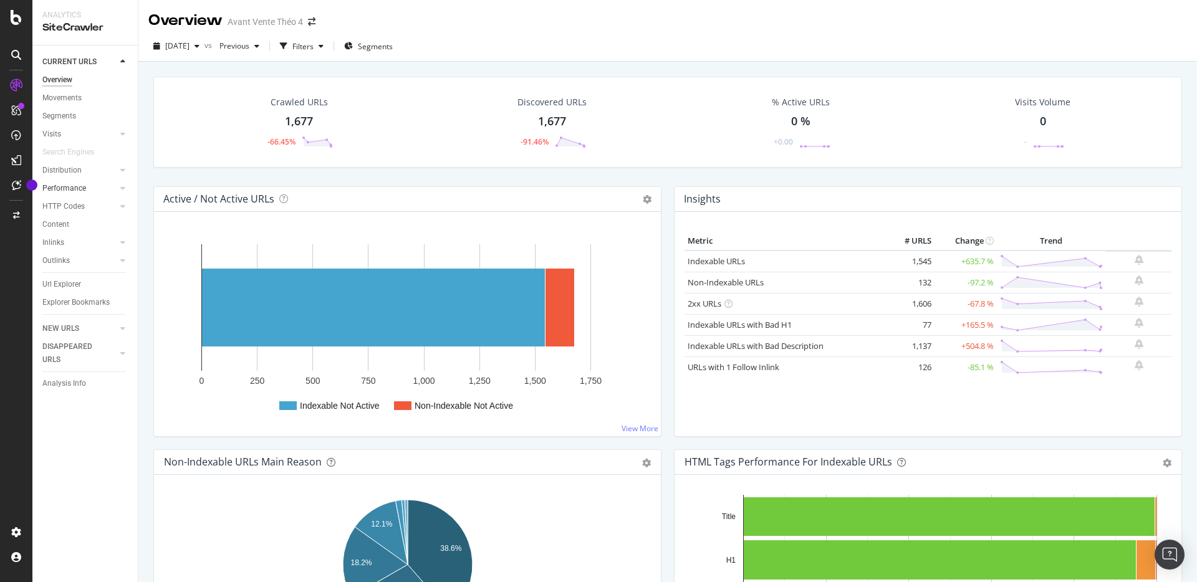
click at [94, 193] on link "Performance" at bounding box center [79, 188] width 74 height 13
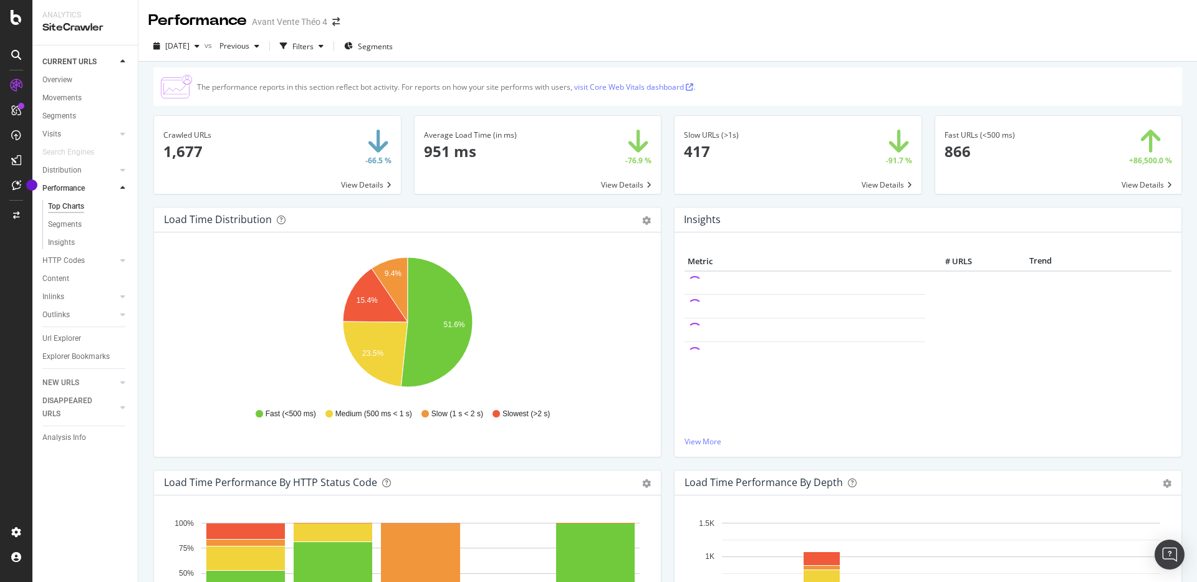
click at [59, 252] on div "HTTP Codes" at bounding box center [89, 261] width 95 height 18
click at [59, 253] on div "HTTP Codes" at bounding box center [89, 261] width 95 height 18
click at [55, 257] on div "HTTP Codes" at bounding box center [63, 260] width 42 height 13
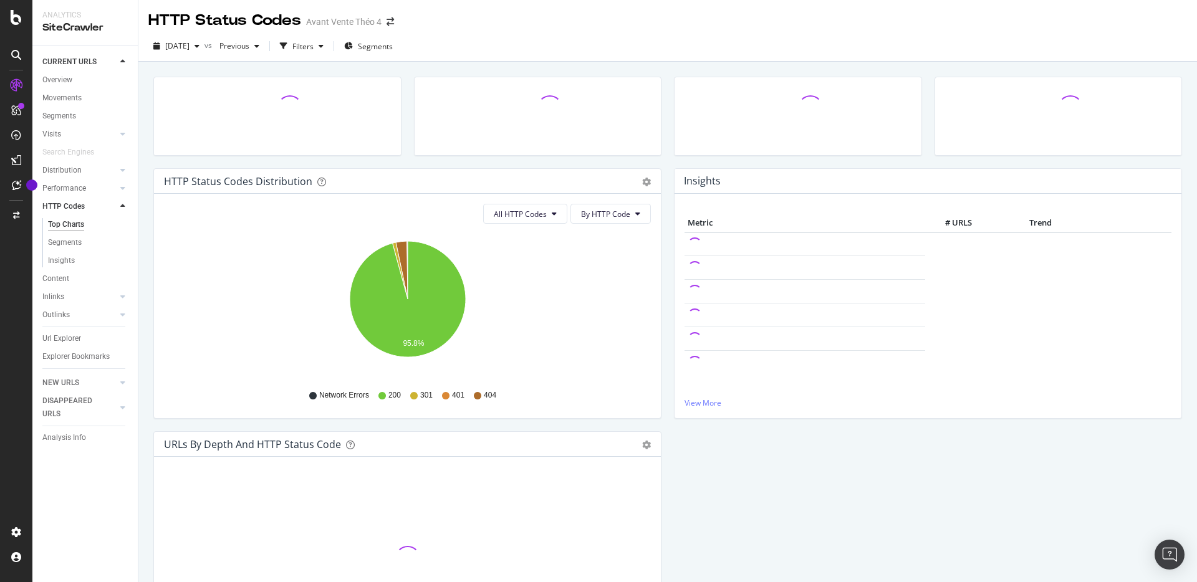
click at [81, 286] on div "Content" at bounding box center [89, 279] width 95 height 18
click at [63, 281] on div "Content" at bounding box center [55, 278] width 27 height 13
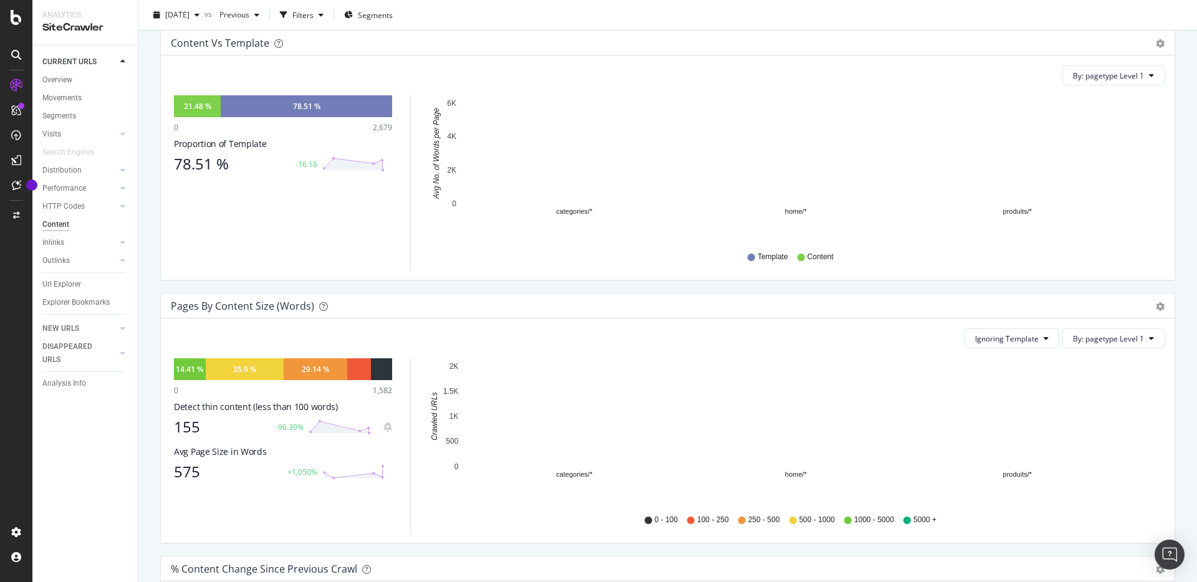
scroll to position [180, 0]
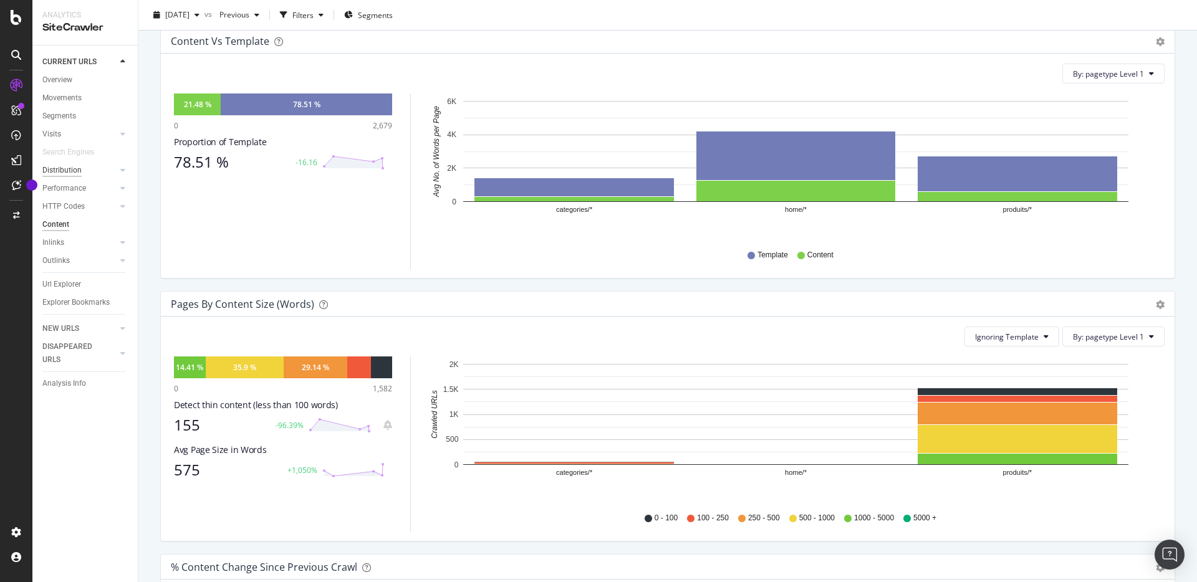
click at [73, 171] on div "Distribution" at bounding box center [61, 170] width 39 height 13
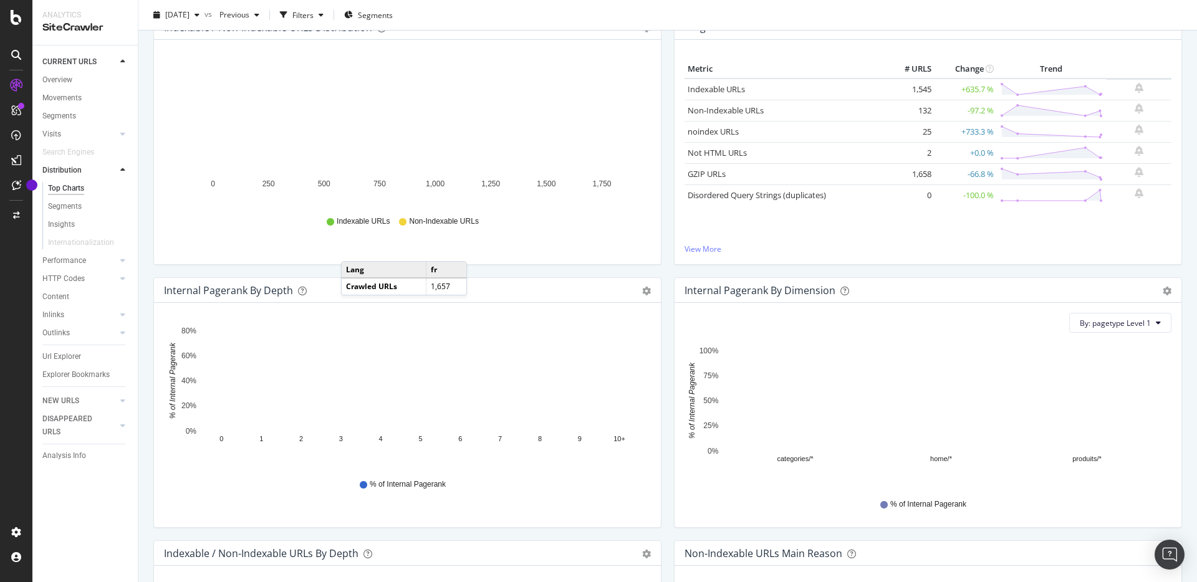
scroll to position [83, 0]
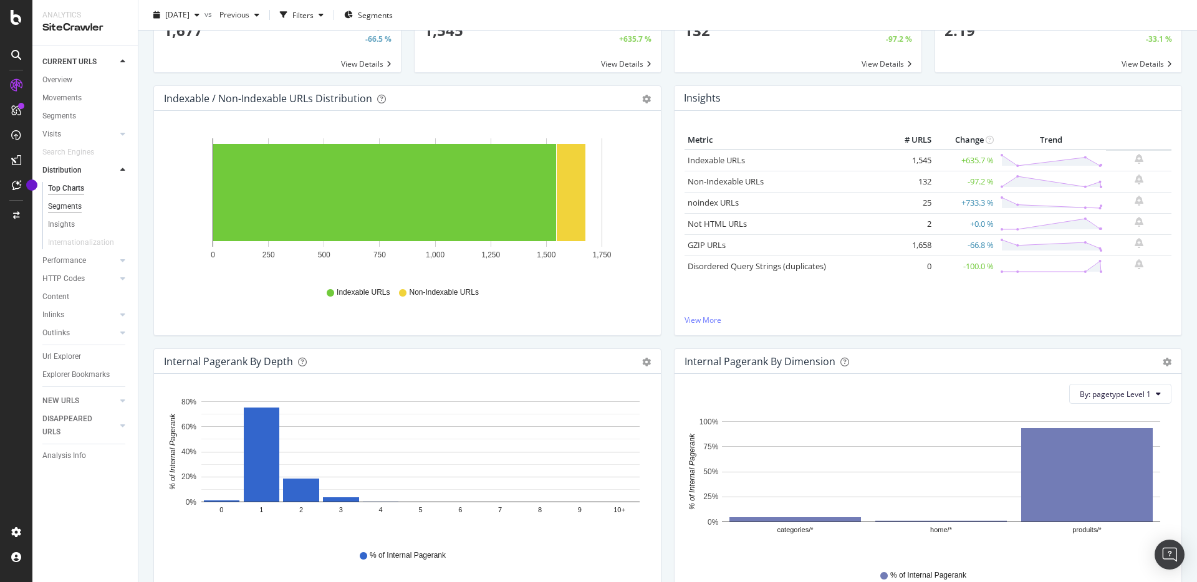
click at [65, 209] on div "Segments" at bounding box center [65, 206] width 34 height 13
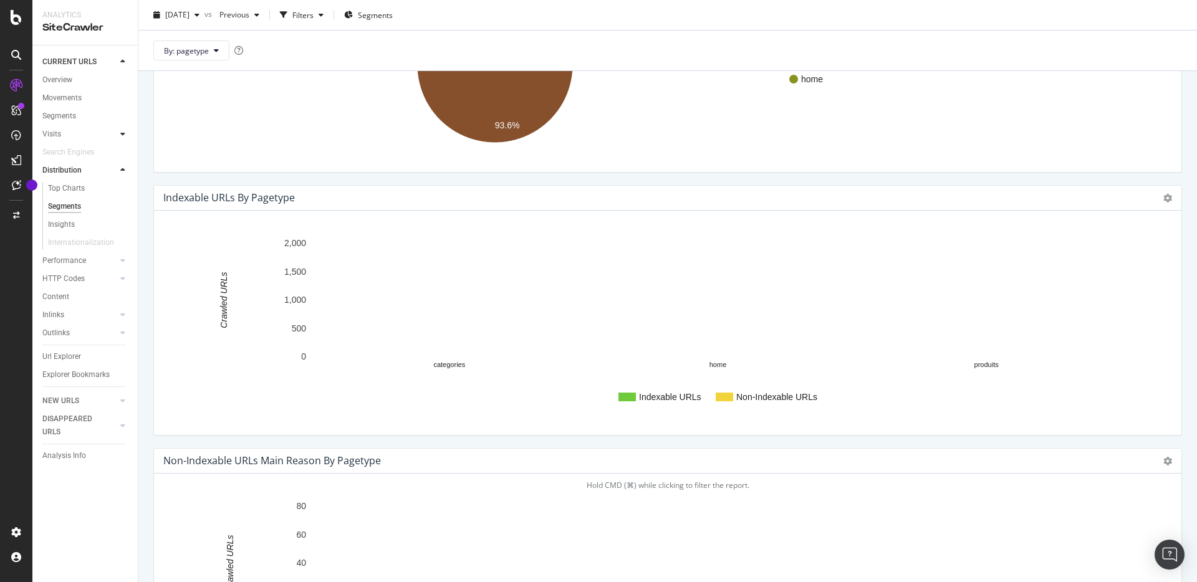
scroll to position [118, 0]
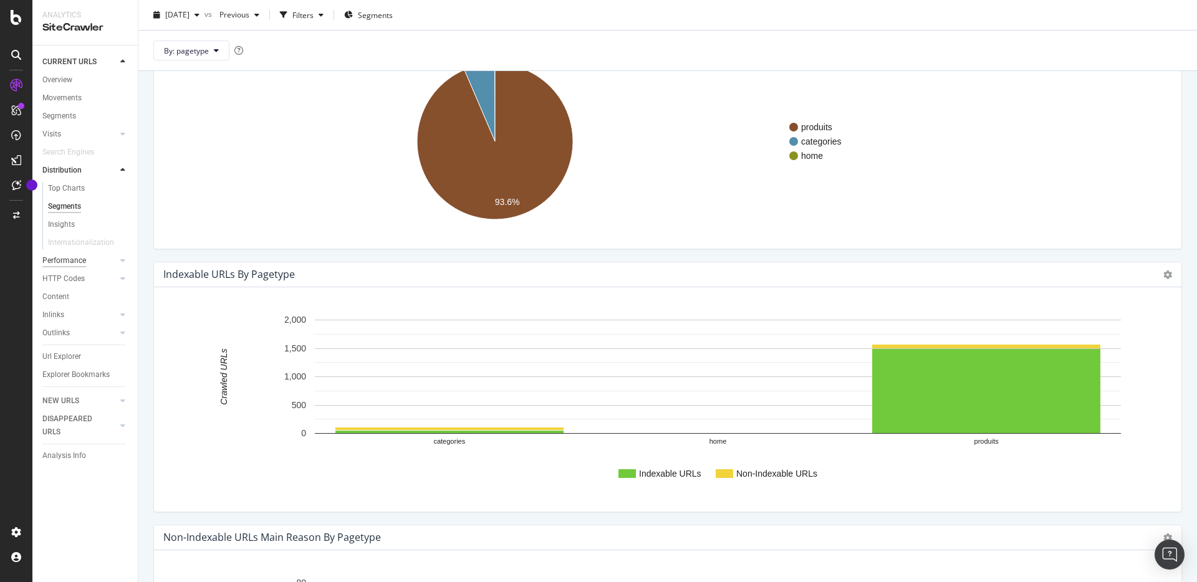
click at [74, 259] on div "Performance" at bounding box center [64, 260] width 44 height 13
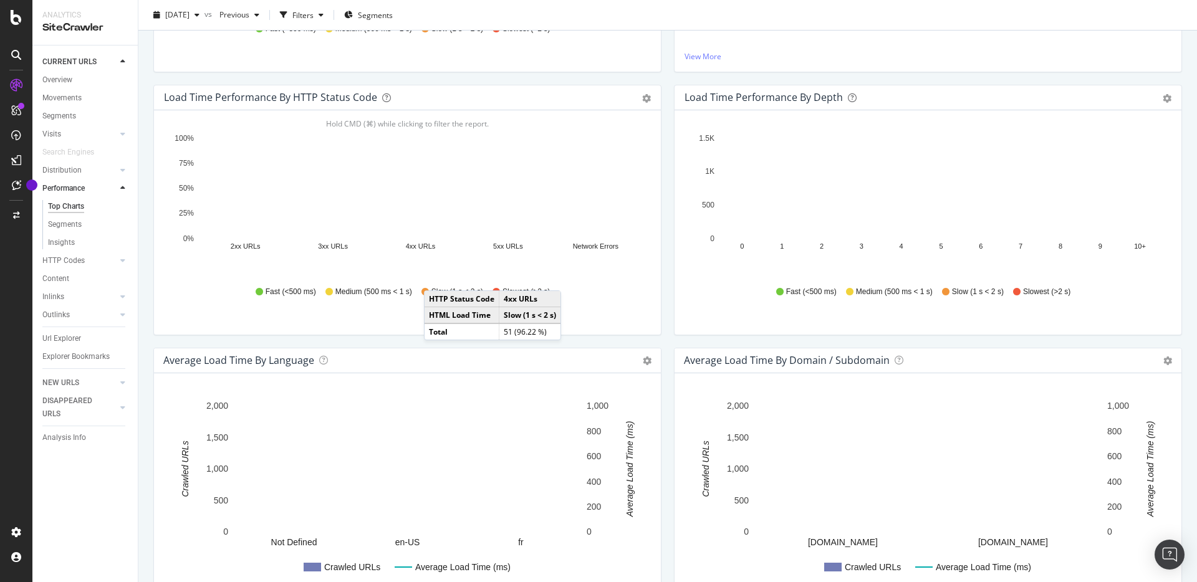
scroll to position [385, 0]
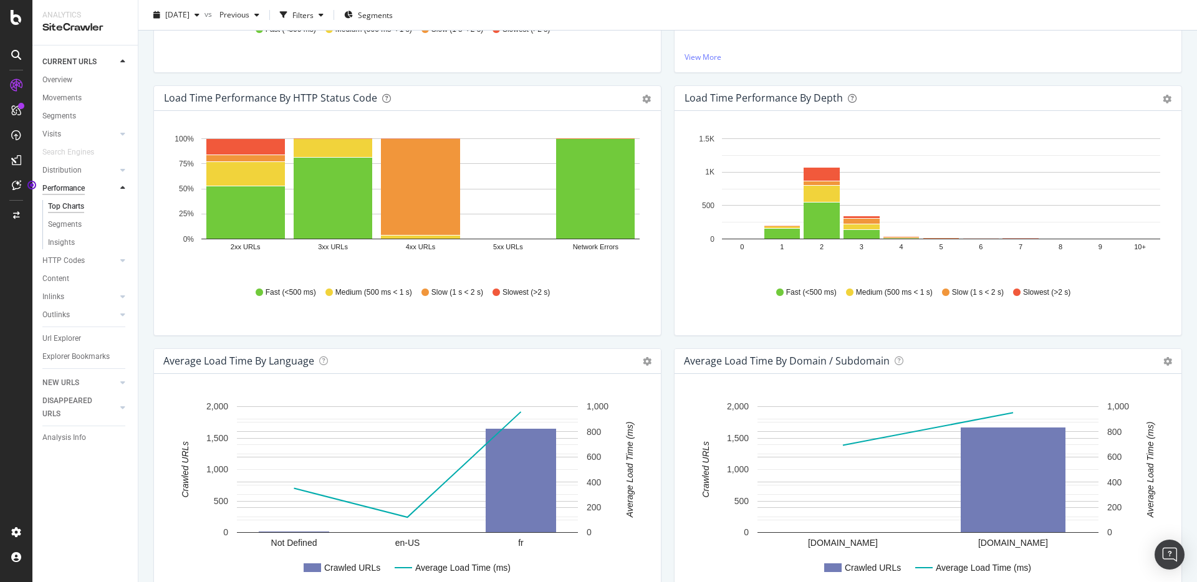
click at [82, 191] on div "Performance" at bounding box center [63, 188] width 42 height 13
click at [60, 298] on div "Inlinks" at bounding box center [53, 296] width 22 height 13
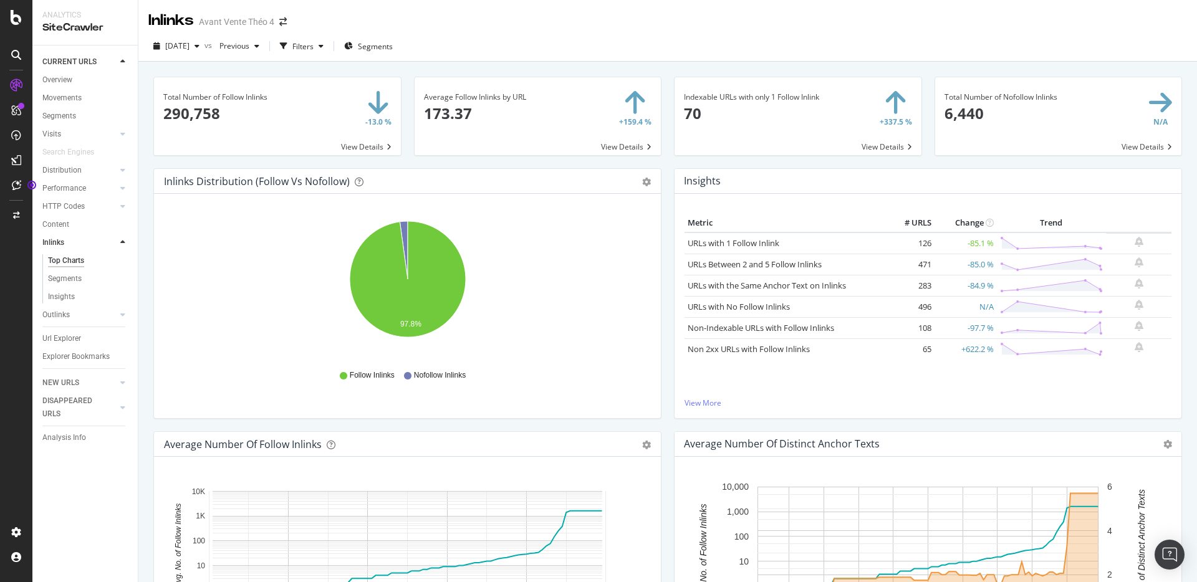
click at [84, 322] on div "Outlinks" at bounding box center [89, 315] width 95 height 18
click at [85, 315] on link "Outlinks" at bounding box center [79, 315] width 74 height 13
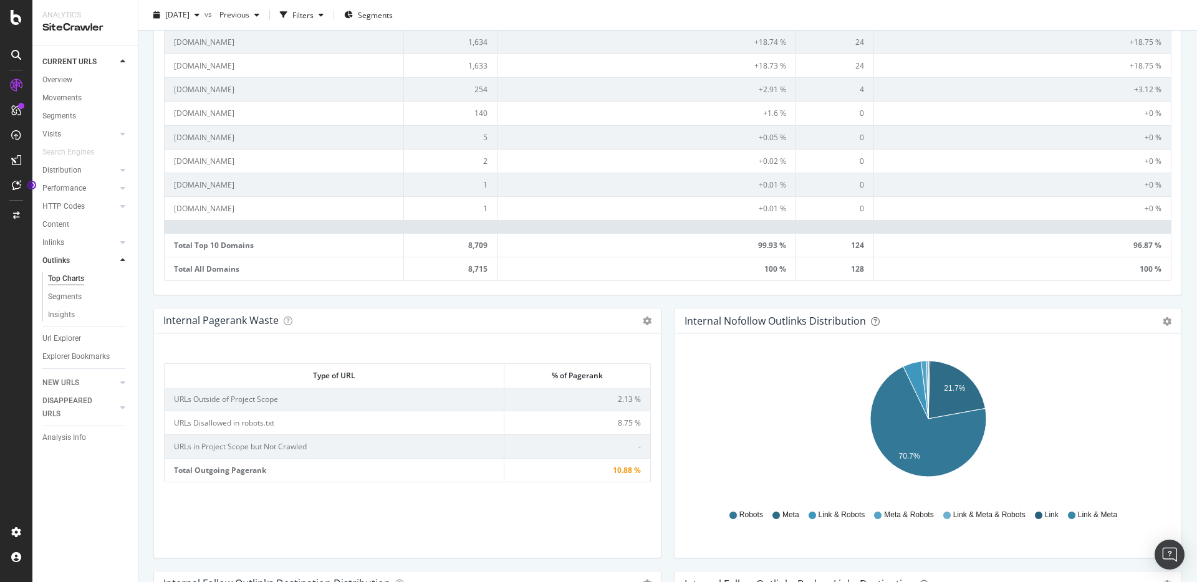
scroll to position [589, 0]
drag, startPoint x: 332, startPoint y: 423, endPoint x: 211, endPoint y: 423, distance: 120.3
click at [211, 423] on td "URLs Disallowed in robots.txt" at bounding box center [335, 423] width 340 height 24
click at [449, 514] on div "Type of URL % of Pagerank Type of URL % of Pagerank URLs Outside of Project Sco…" at bounding box center [407, 450] width 487 height 194
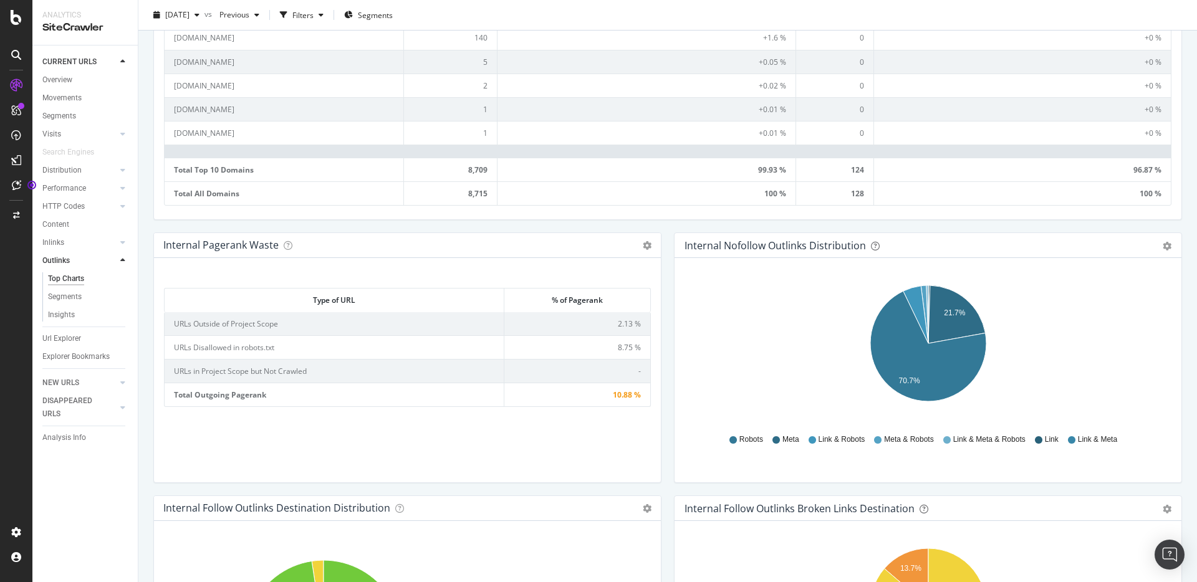
scroll to position [449, 0]
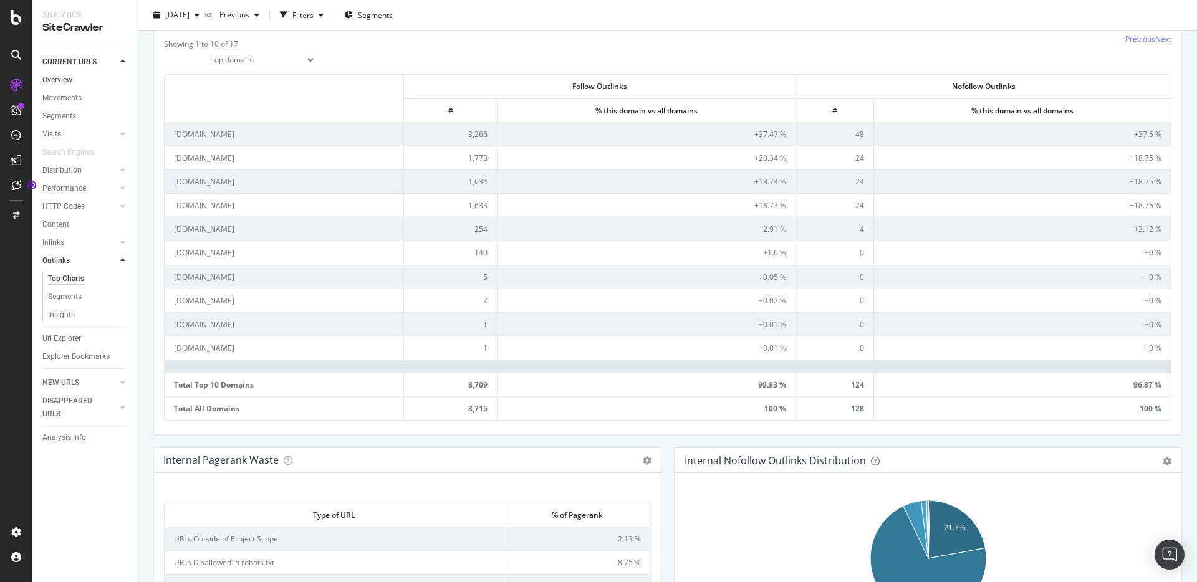
click at [82, 77] on link "Overview" at bounding box center [85, 80] width 87 height 13
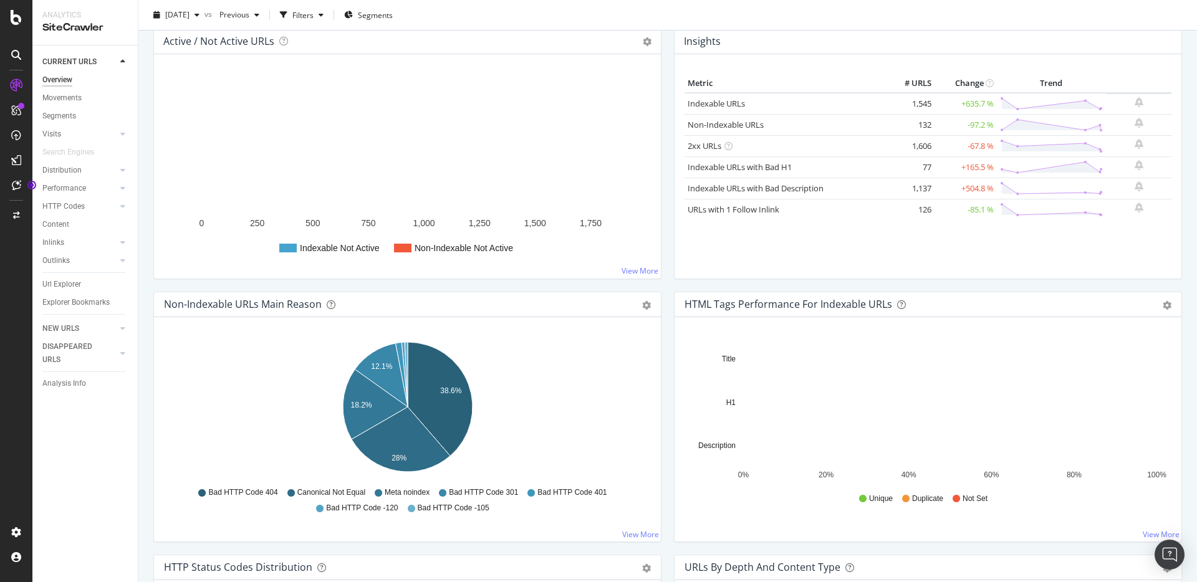
scroll to position [158, 0]
